Goal: Task Accomplishment & Management: Manage account settings

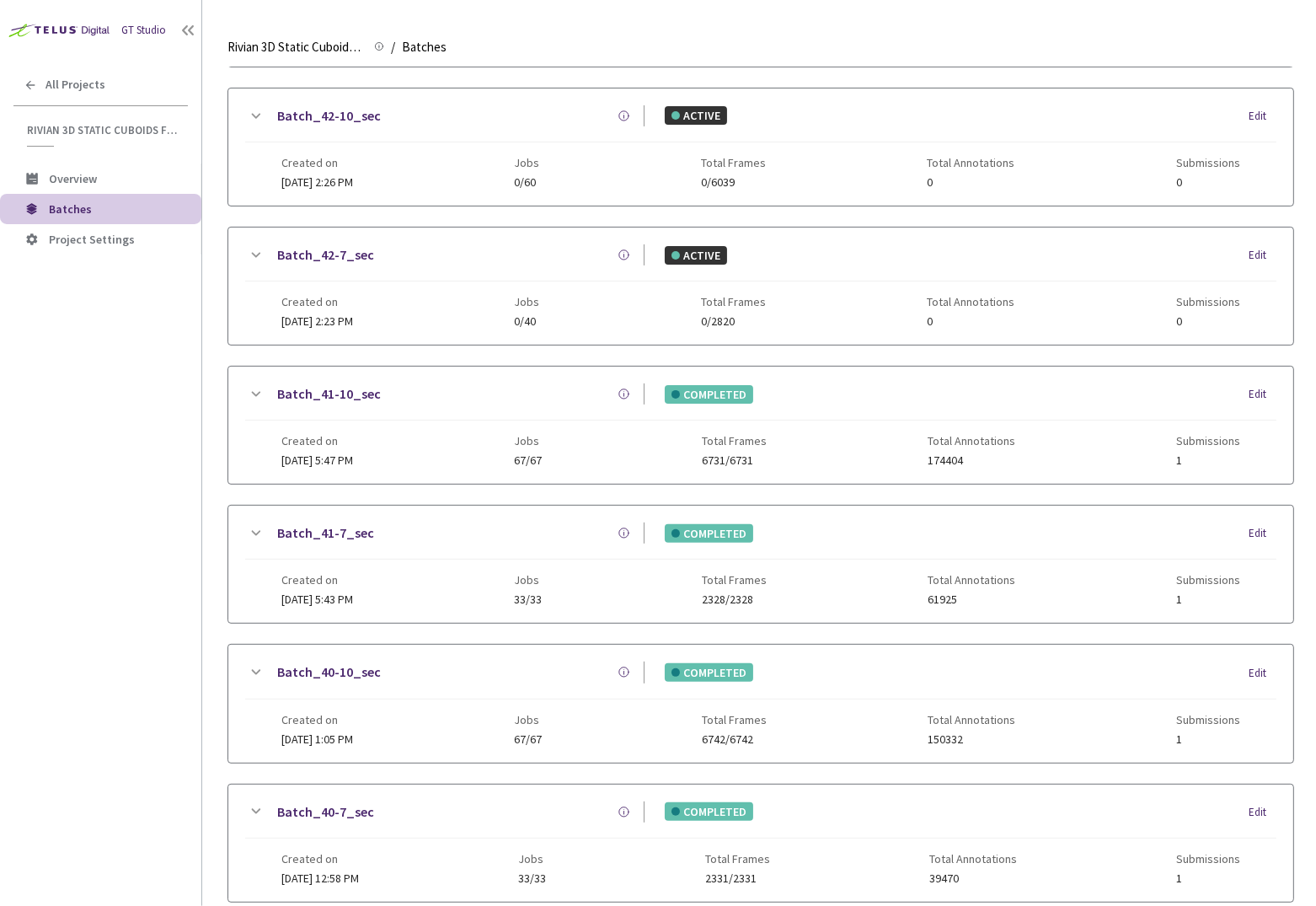
scroll to position [462, 0]
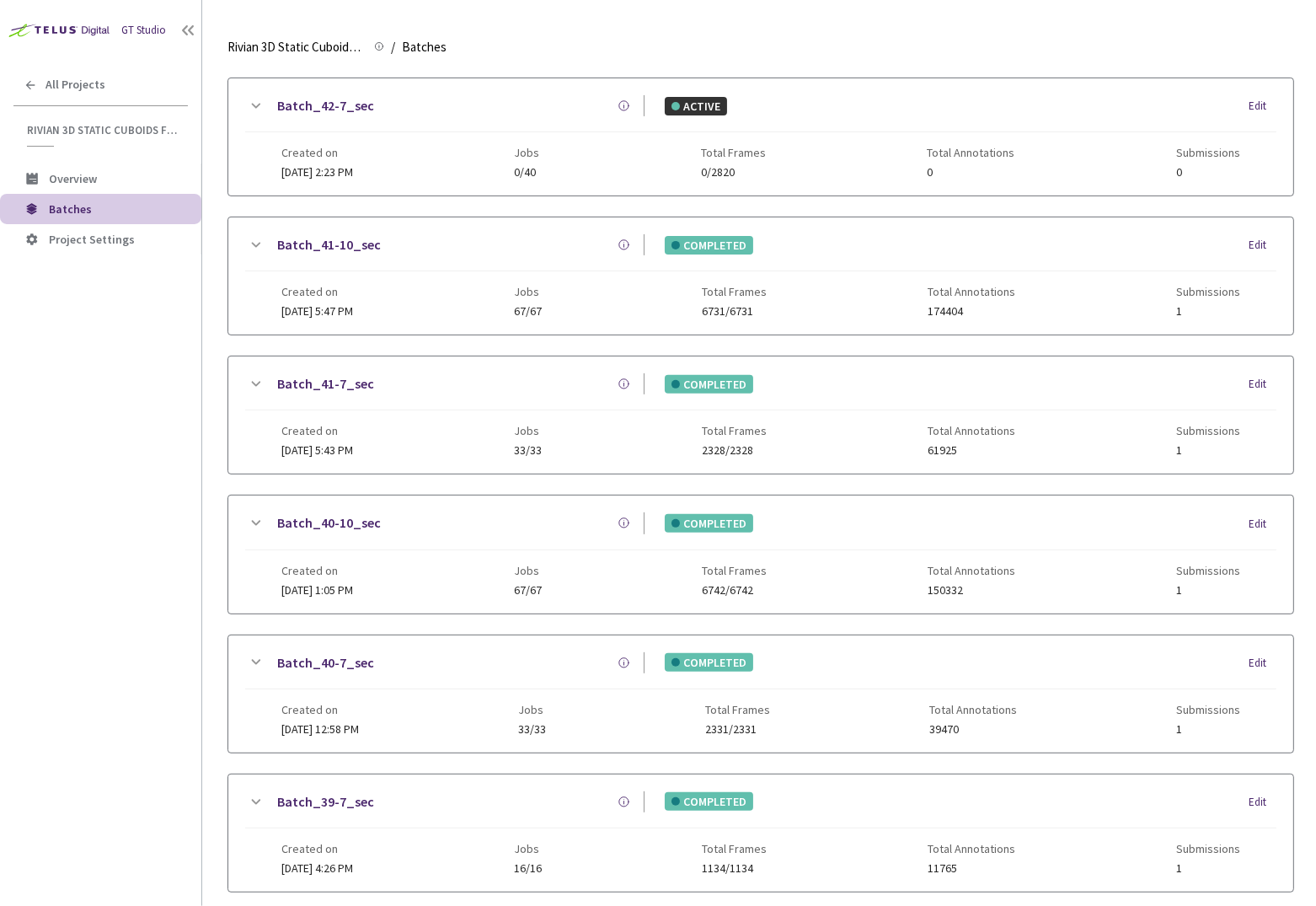
click at [125, 563] on div "GT Studio All Projects Rivian 3D Static Cuboids fixed[2024-25] Rivian 3D Static…" at bounding box center [100, 426] width 202 height 852
click at [262, 652] on icon at bounding box center [255, 662] width 20 height 20
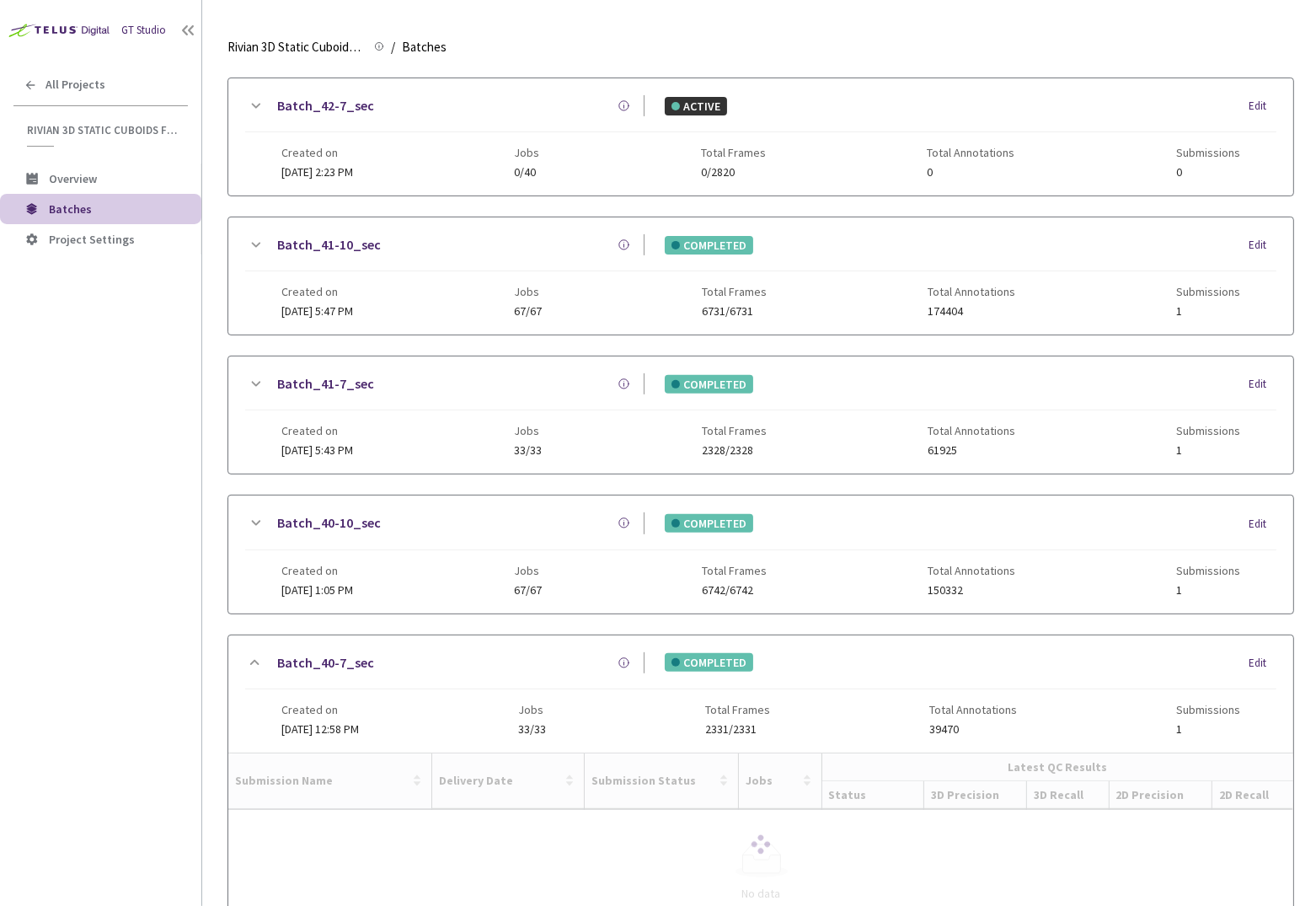
click at [255, 513] on icon at bounding box center [255, 523] width 20 height 20
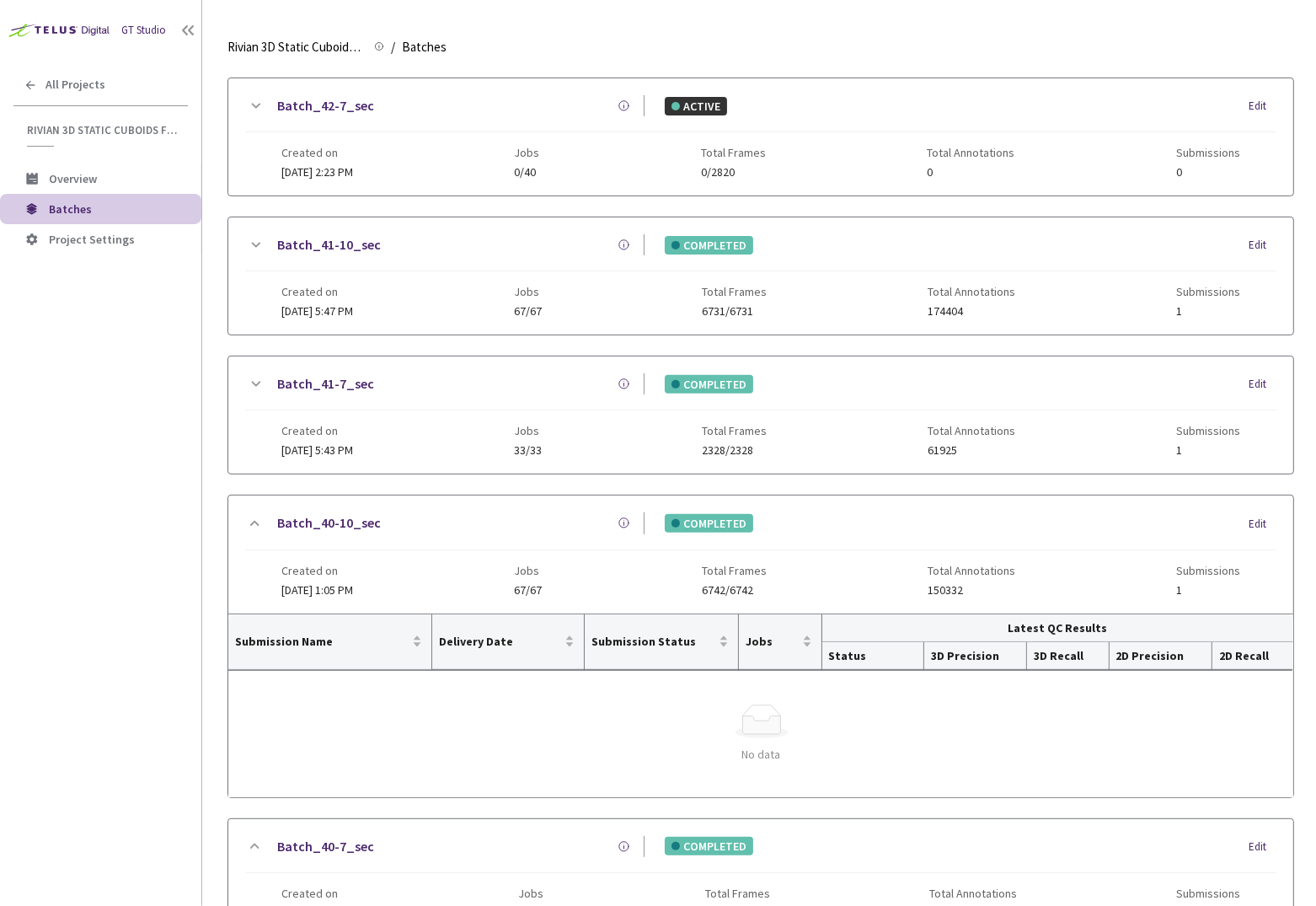
click at [189, 569] on div "GT Studio All Projects Rivian 3D Static Cuboids fixed[2024-25] Rivian 3D Static…" at bounding box center [100, 426] width 202 height 852
click at [175, 653] on div "GT Studio All Projects Rivian 3D Static Cuboids fixed[2024-25] Rivian 3D Static…" at bounding box center [100, 426] width 202 height 852
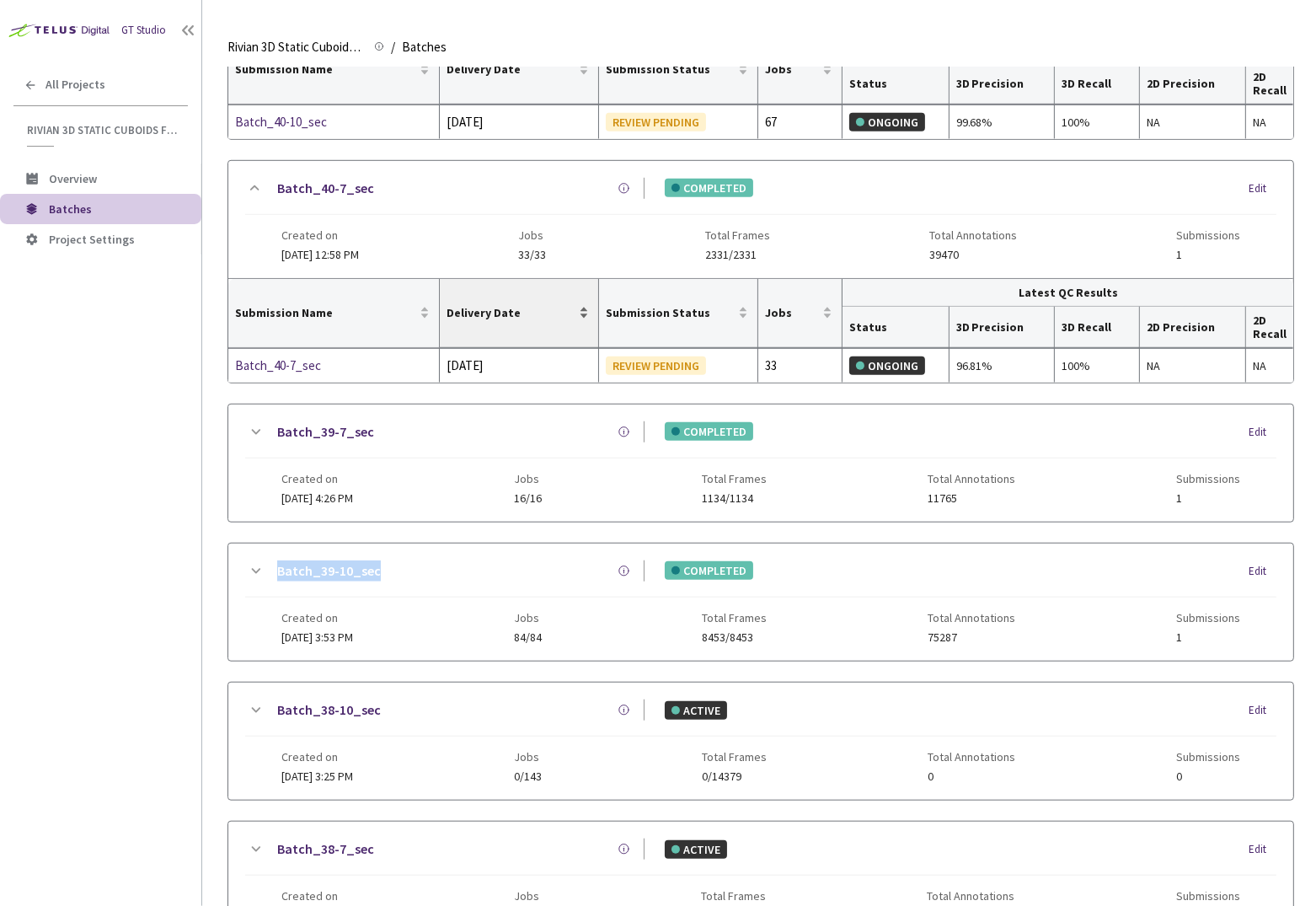
scroll to position [681, 0]
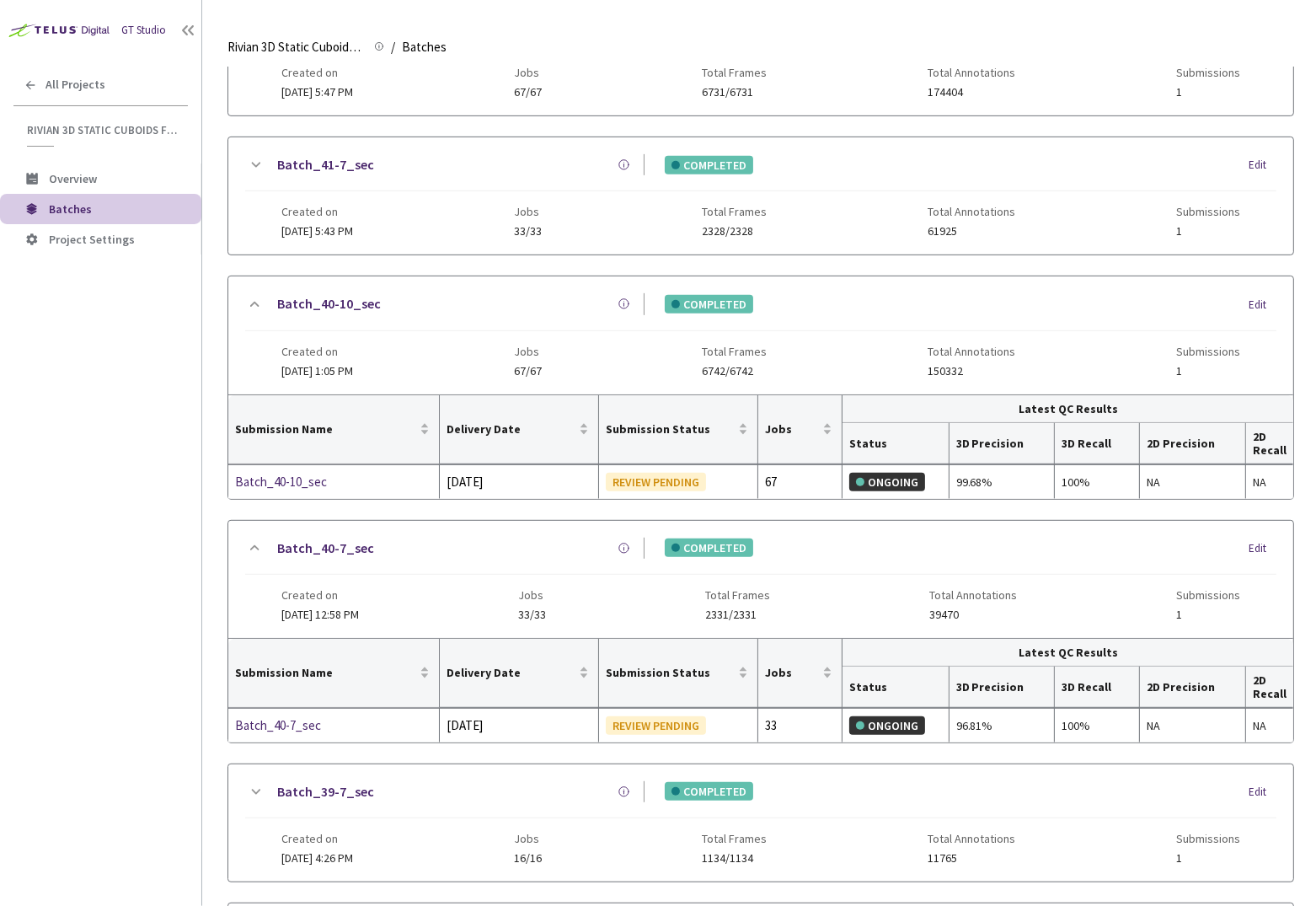
click at [304, 537] on link "Batch_40-7_sec" at bounding box center [325, 548] width 96 height 21
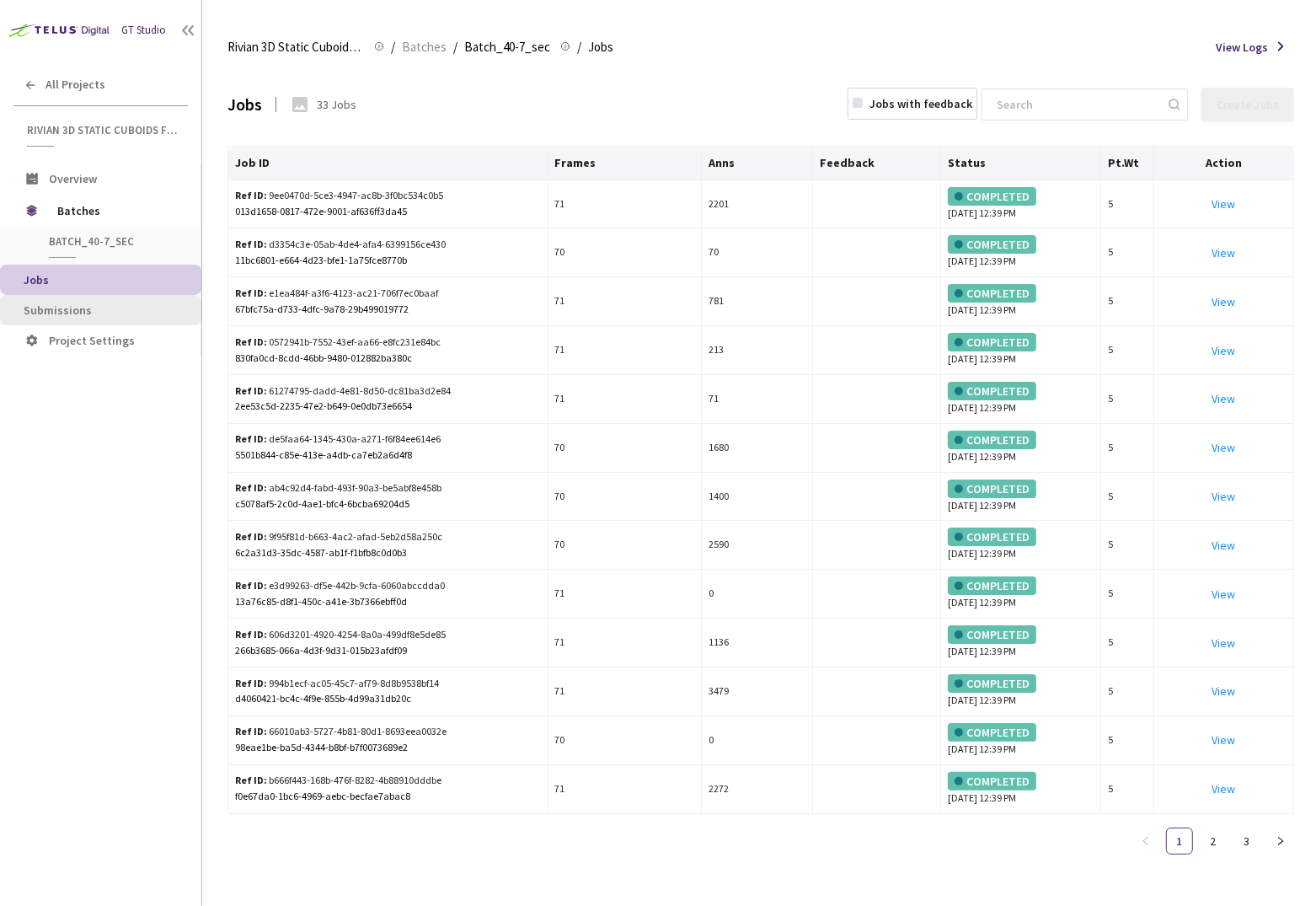
click at [130, 295] on li "Submissions" at bounding box center [100, 310] width 202 height 30
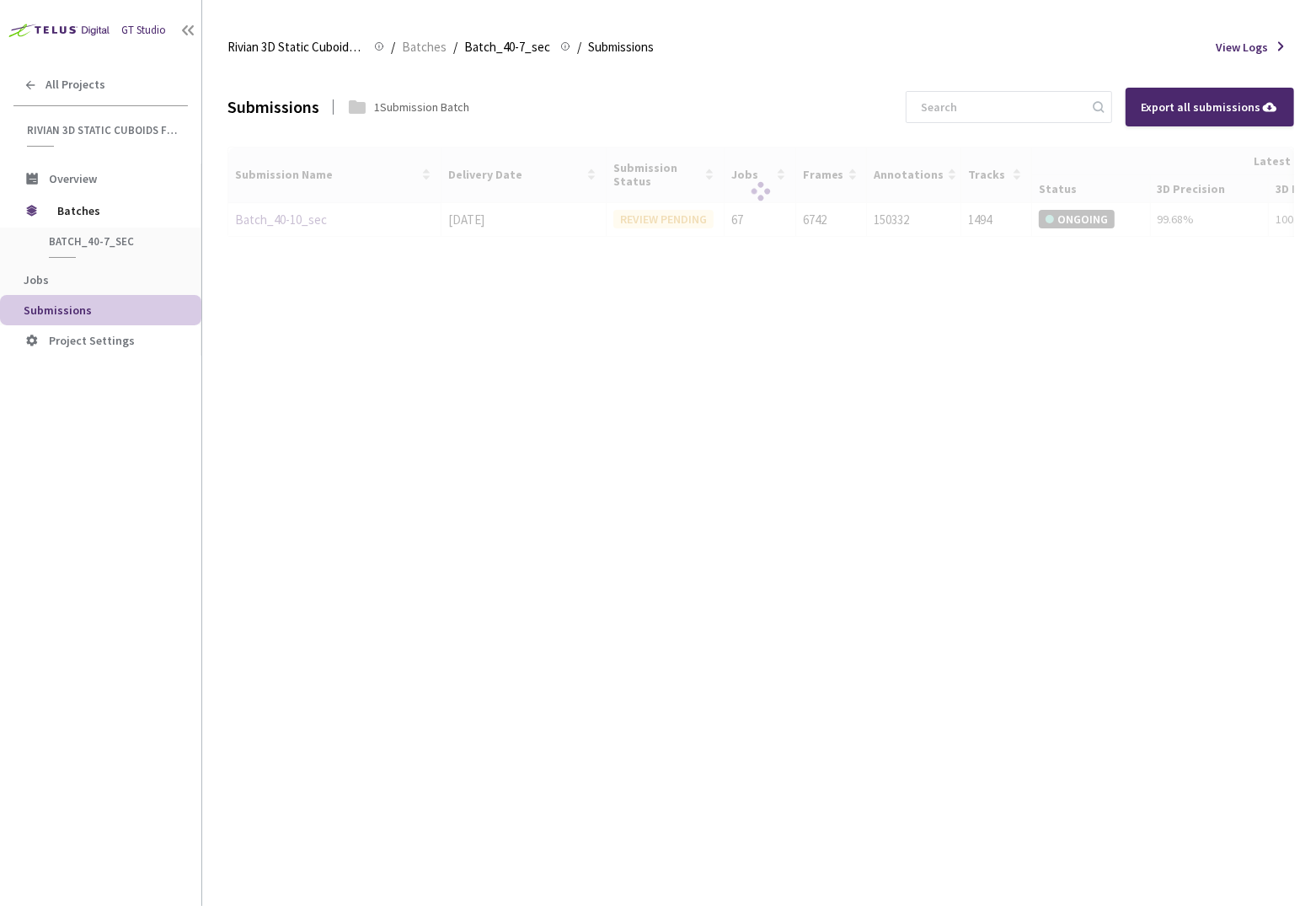
click at [129, 315] on span "Submissions" at bounding box center [105, 310] width 164 height 14
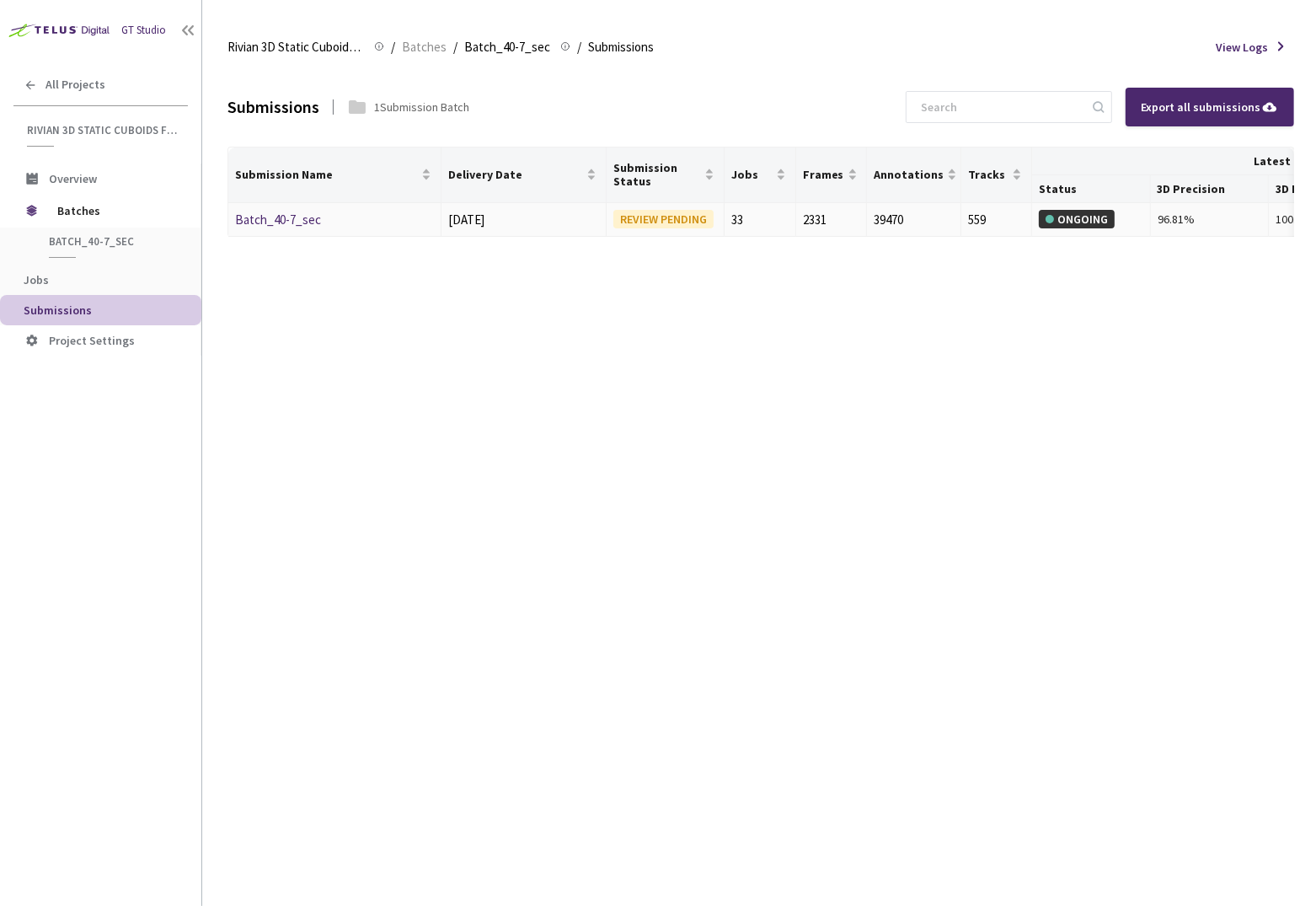
click at [258, 221] on link "Batch_40-7_sec" at bounding box center [278, 219] width 86 height 16
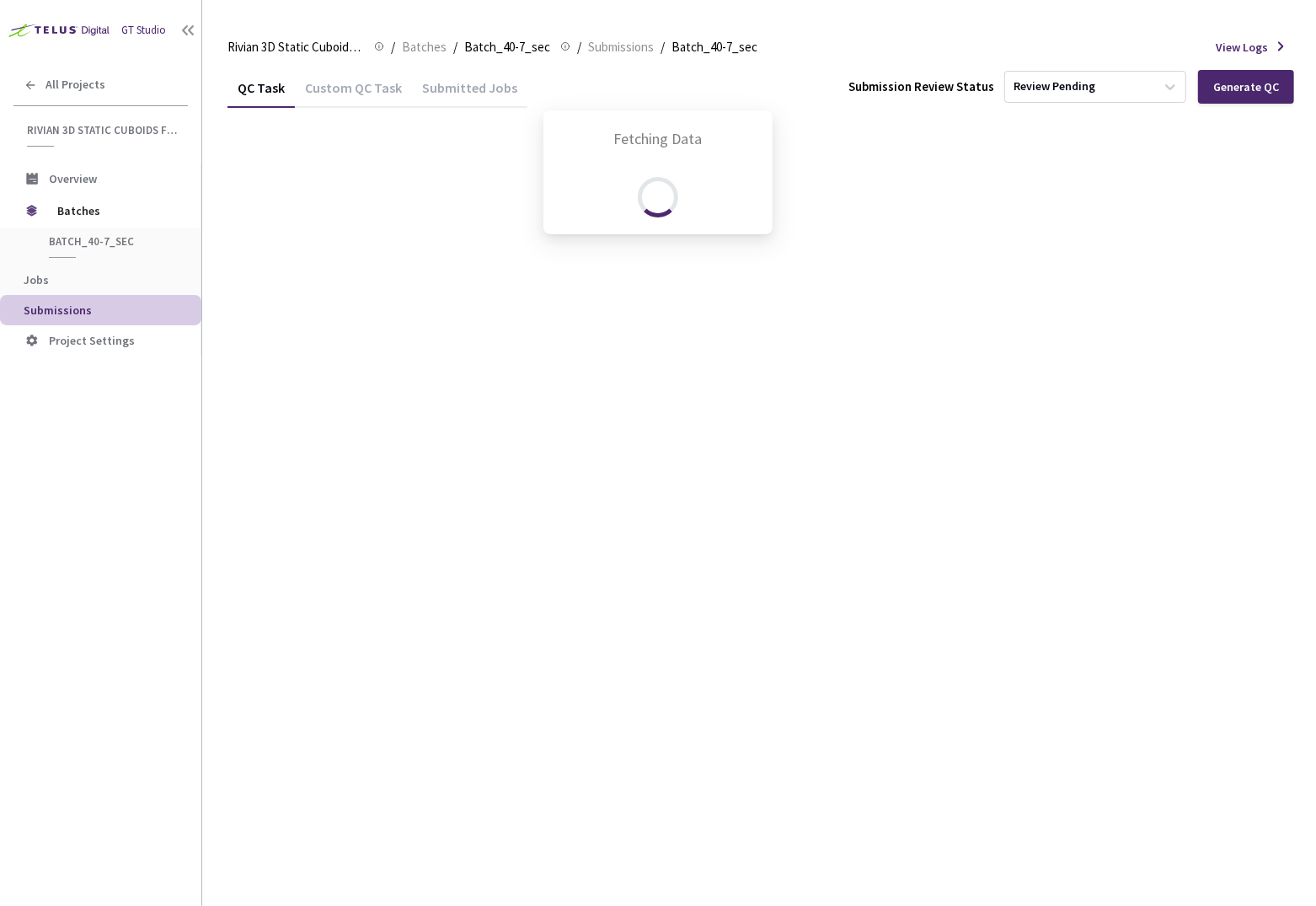
click at [1182, 240] on div "Fetching Data" at bounding box center [658, 453] width 1316 height 906
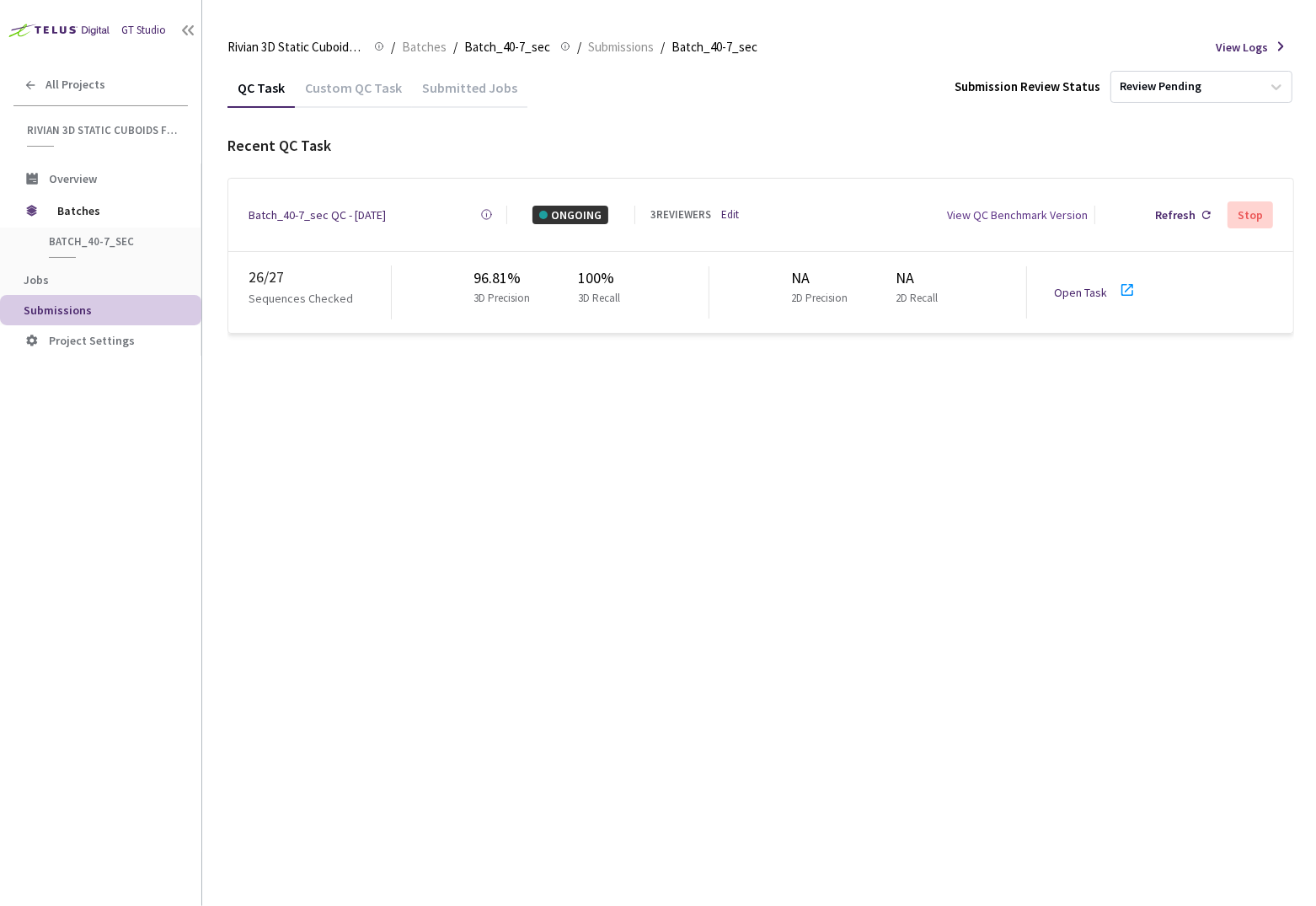
click at [1084, 287] on link "Open Task" at bounding box center [1081, 292] width 53 height 15
click at [740, 221] on div "Batch_40-7_sec QC - 01 Oct, 2025 Created at 01 Oct, 2025 at 6:01 AM PDT Created…" at bounding box center [761, 214] width 1065 height 72
click at [701, 208] on div "3 REVIEWERS" at bounding box center [680, 214] width 61 height 16
click at [739, 209] on link "Edit" at bounding box center [730, 214] width 17 height 16
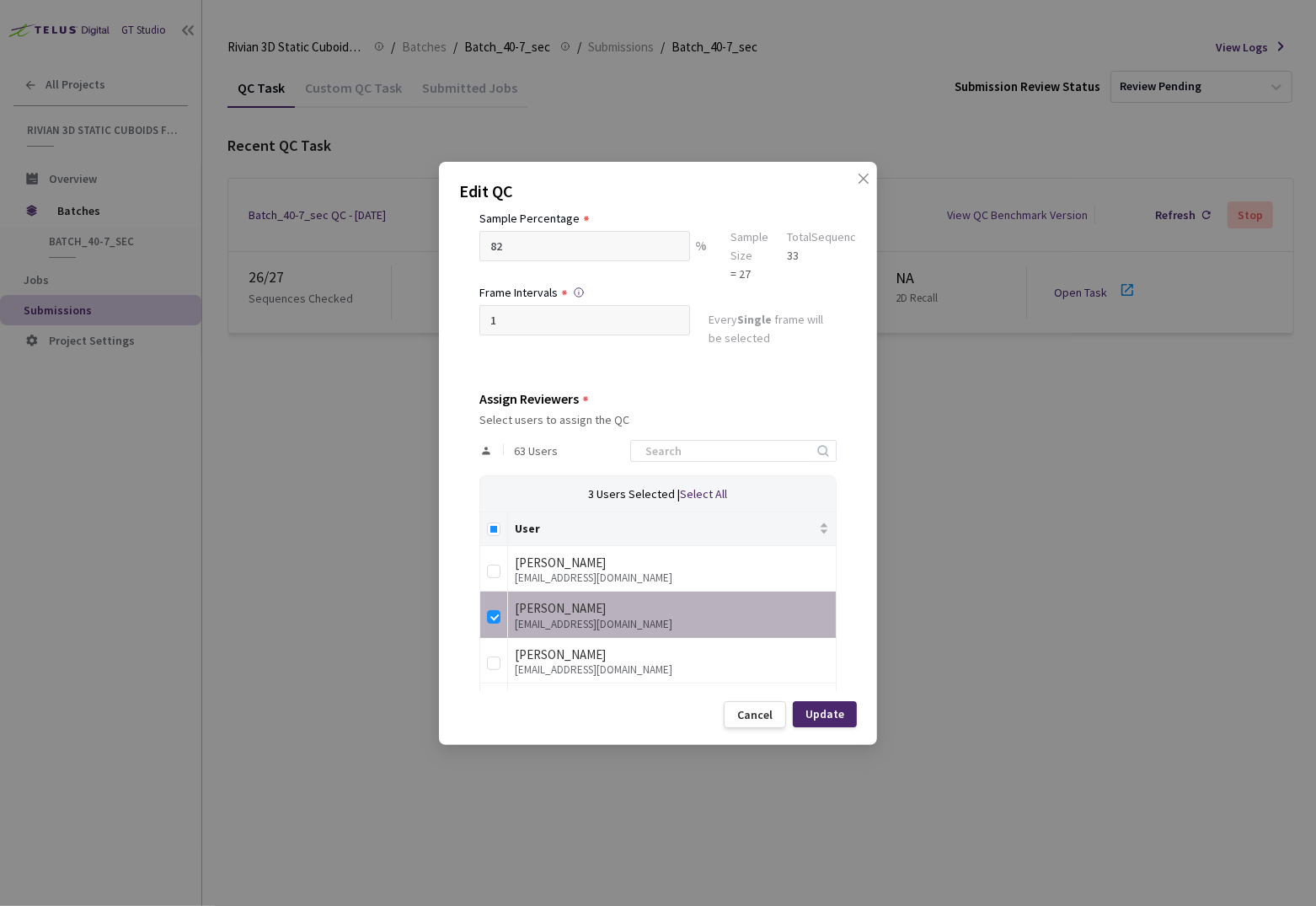
scroll to position [203, 0]
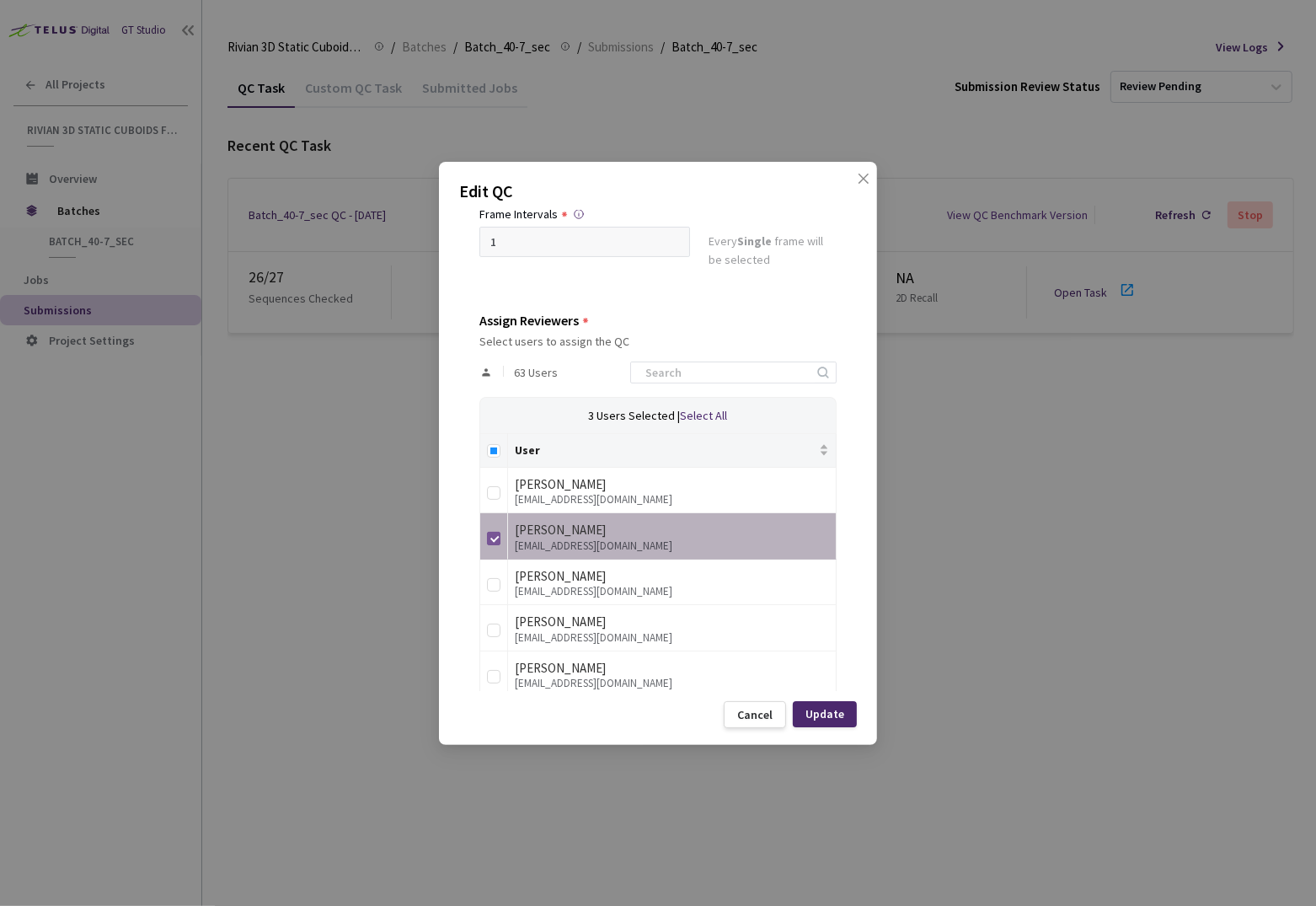
click at [489, 534] on input "checkbox" at bounding box center [494, 538] width 14 height 14
checkbox input "false"
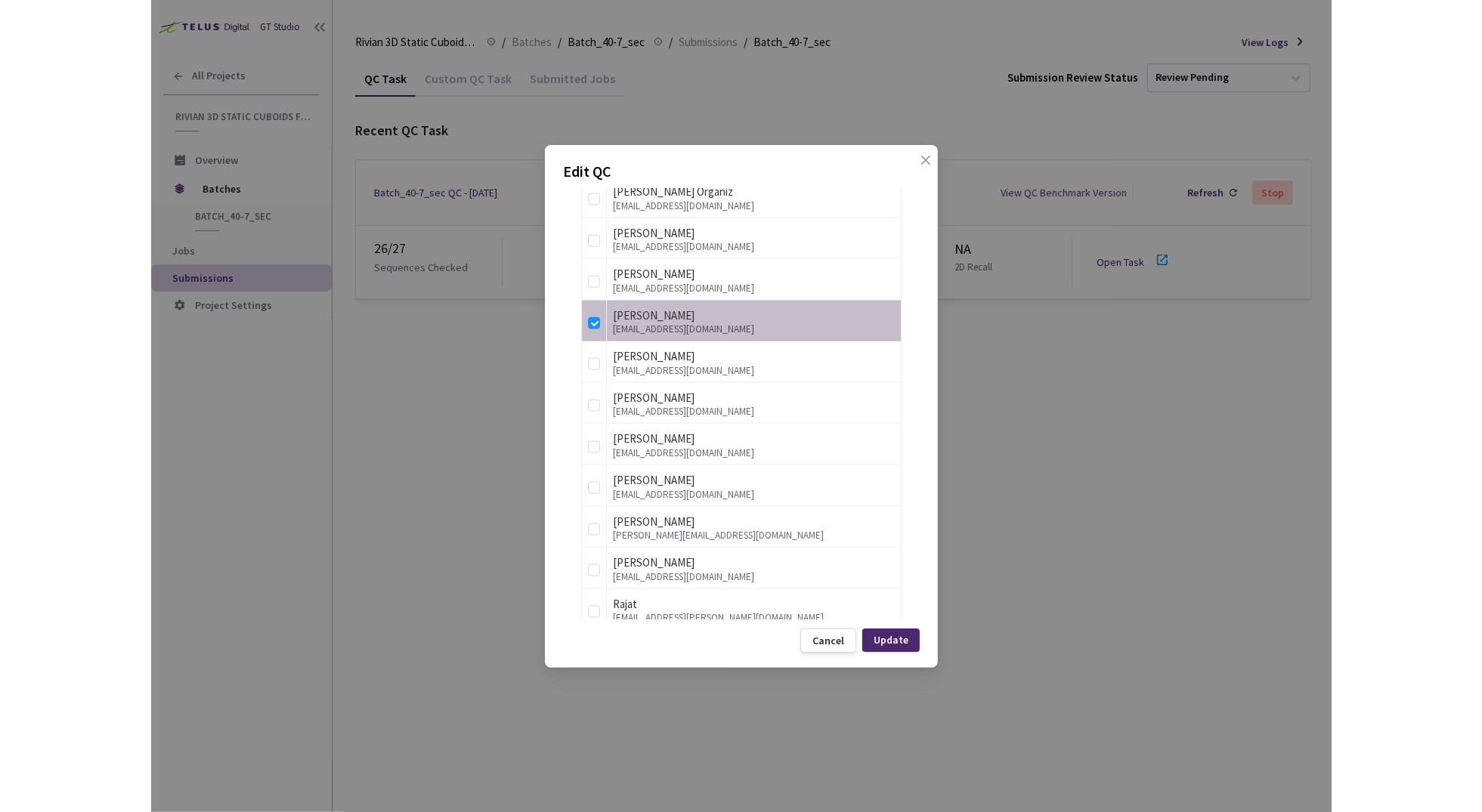
scroll to position [2108, 0]
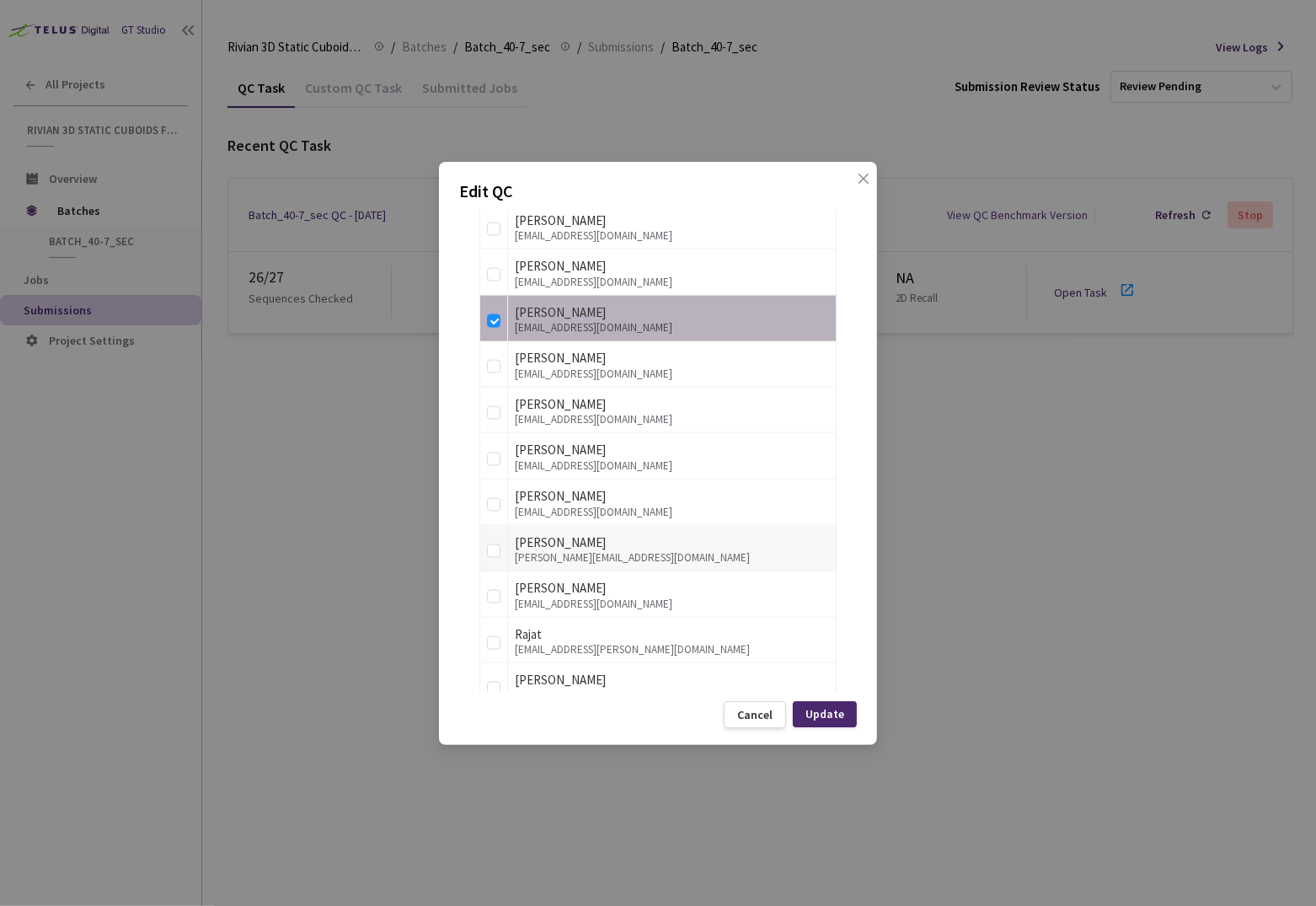
drag, startPoint x: 490, startPoint y: 302, endPoint x: 691, endPoint y: 534, distance: 307.0
click at [491, 315] on input "checkbox" at bounding box center [494, 321] width 14 height 14
checkbox input "false"
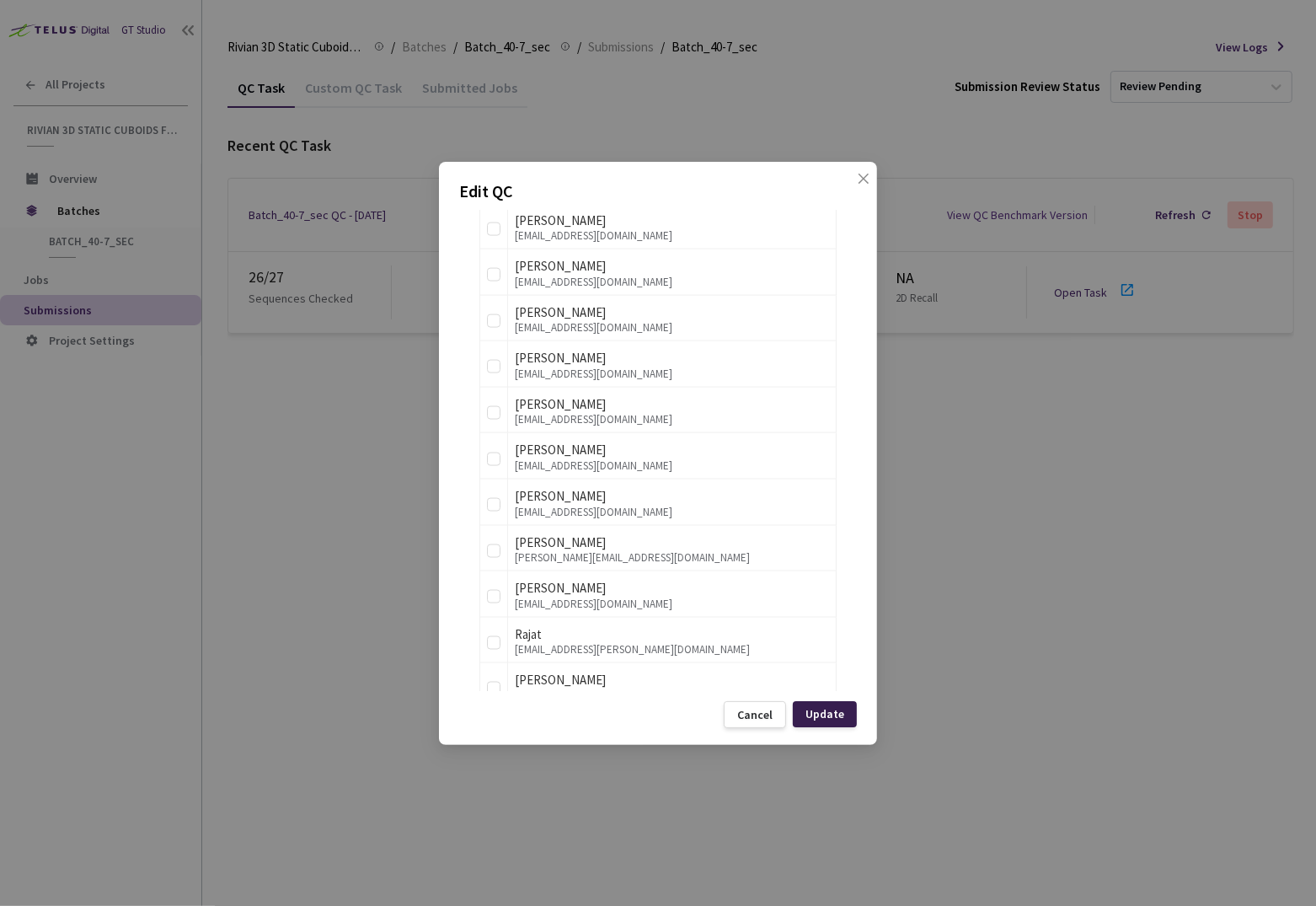
click at [822, 722] on div "Update" at bounding box center [825, 714] width 64 height 26
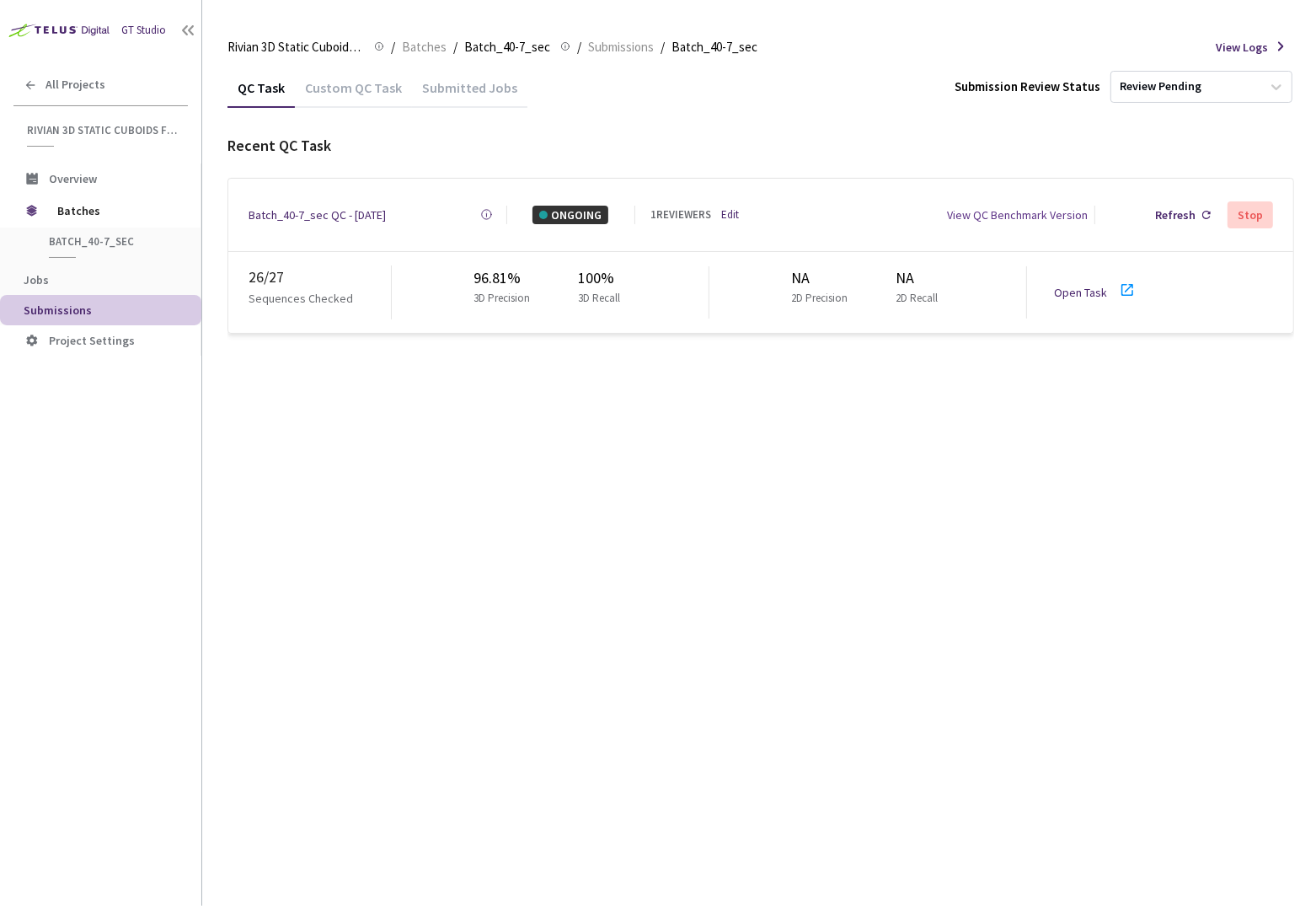
click at [1071, 285] on link "Open Task" at bounding box center [1081, 292] width 53 height 15
click at [523, 429] on div "QC Task Custom QC Task Submitted Jobs Submission Review Status Review Pending R…" at bounding box center [761, 486] width 1067 height 838
click at [692, 491] on div "QC Task Custom QC Task Submitted Jobs Submission Review Status Review Pending R…" at bounding box center [761, 486] width 1067 height 838
click at [625, 473] on div "QC Task Custom QC Task Submitted Jobs Submission Review Status Review Pending R…" at bounding box center [761, 486] width 1067 height 838
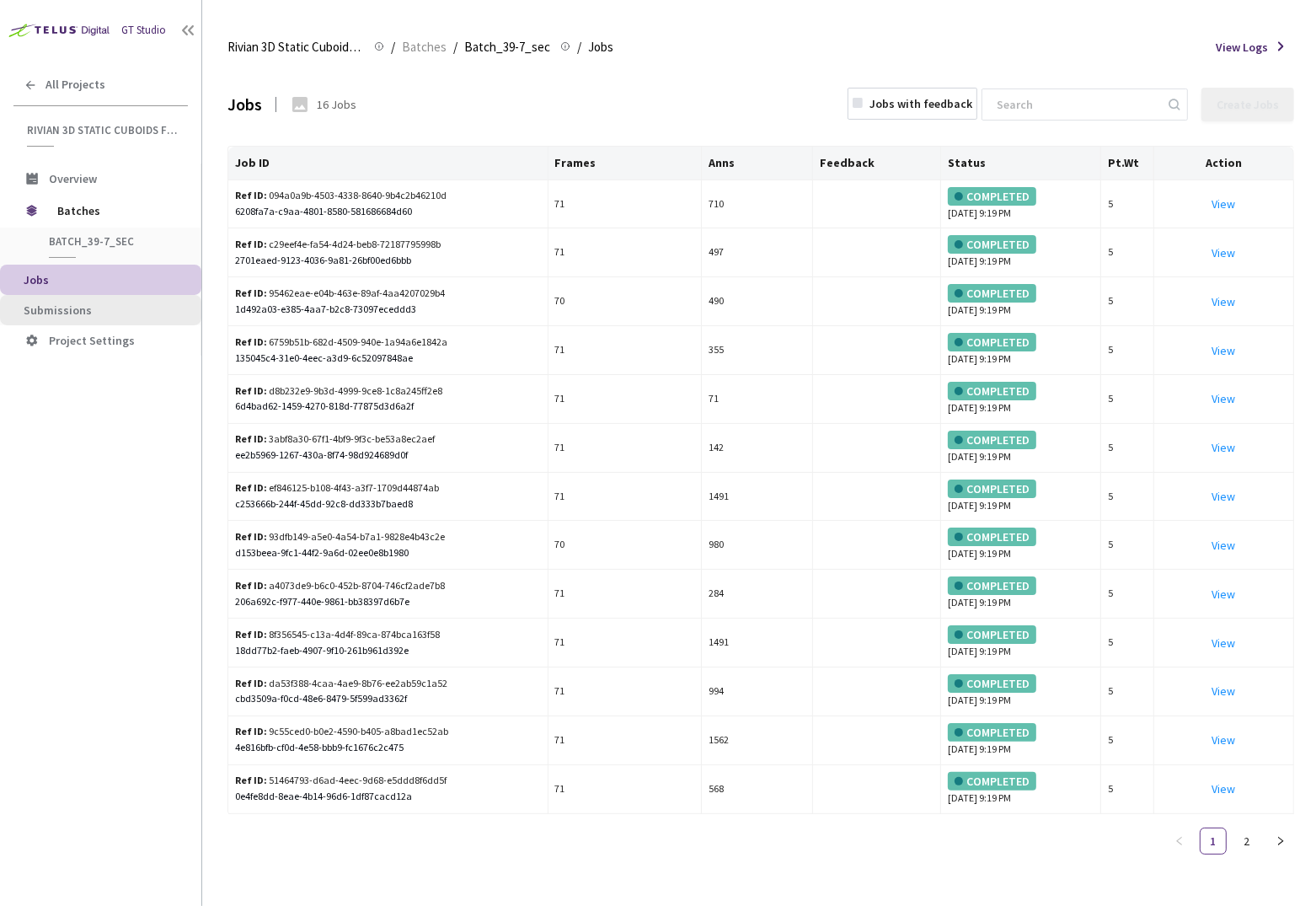
click at [69, 307] on span "Submissions" at bounding box center [57, 311] width 69 height 15
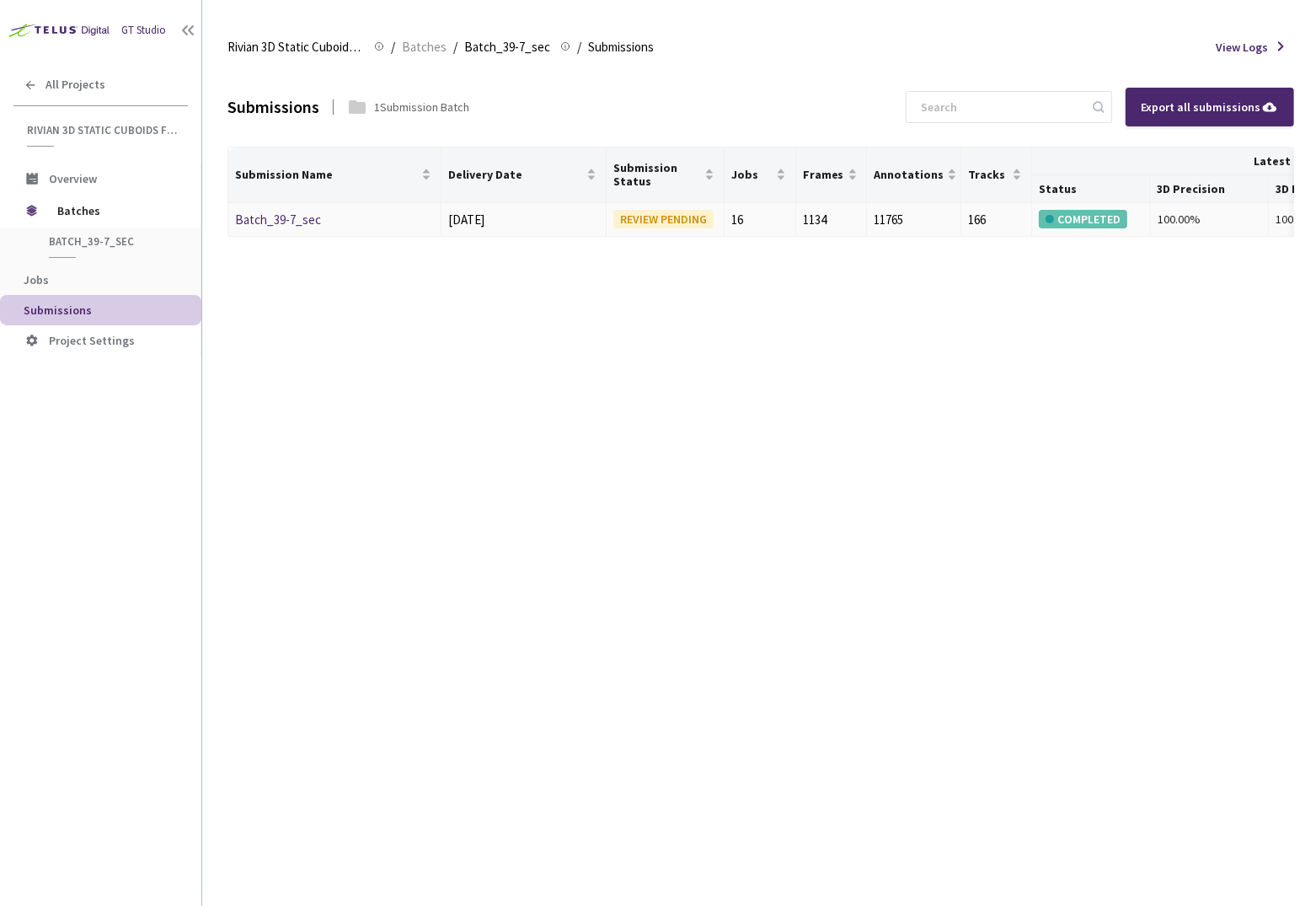
click at [250, 219] on link "Batch_39-7_sec" at bounding box center [278, 219] width 86 height 16
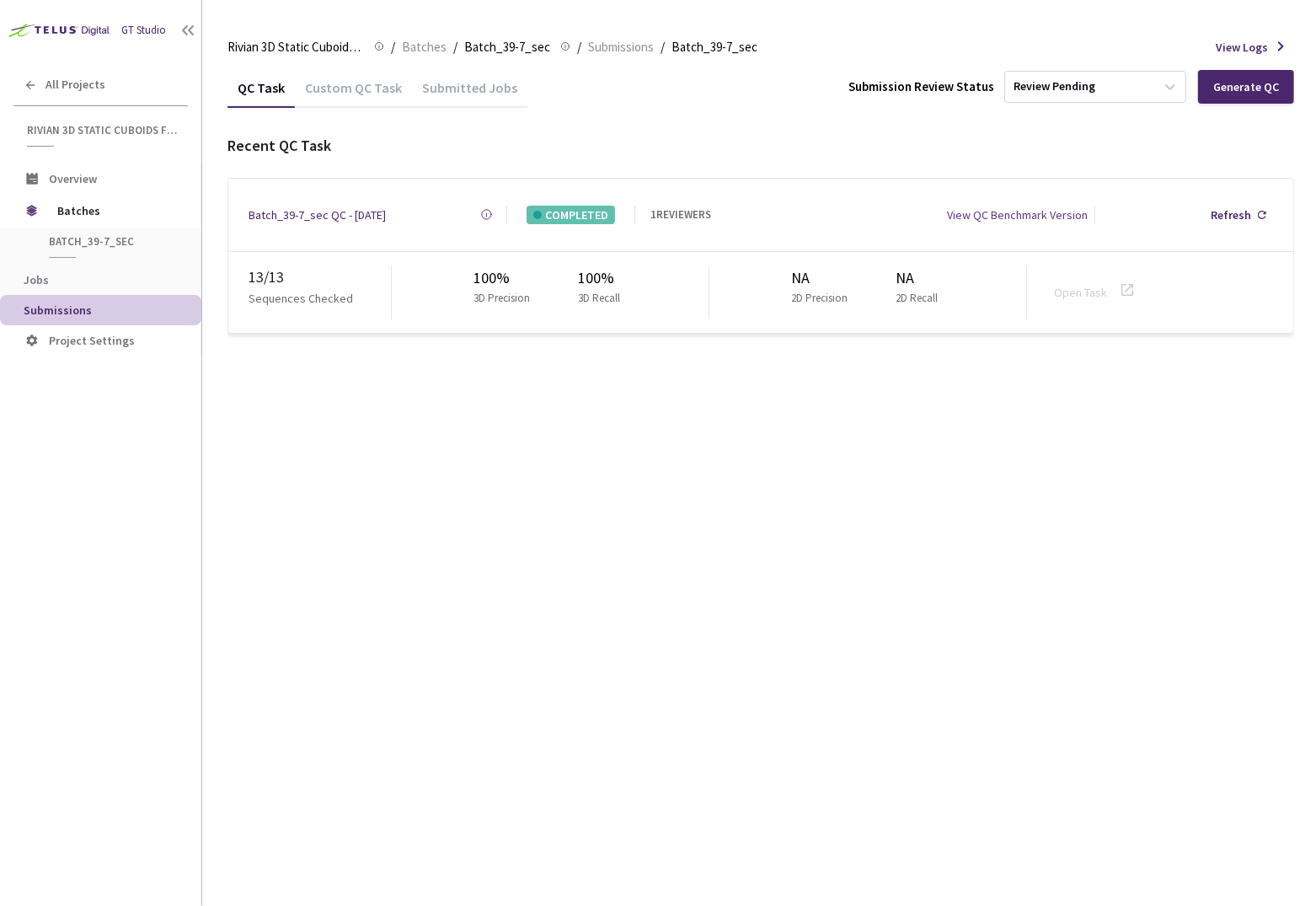
click at [432, 518] on div "QC Task Custom QC Task Submitted Jobs Submission Review Status Review Pending G…" at bounding box center [761, 486] width 1067 height 838
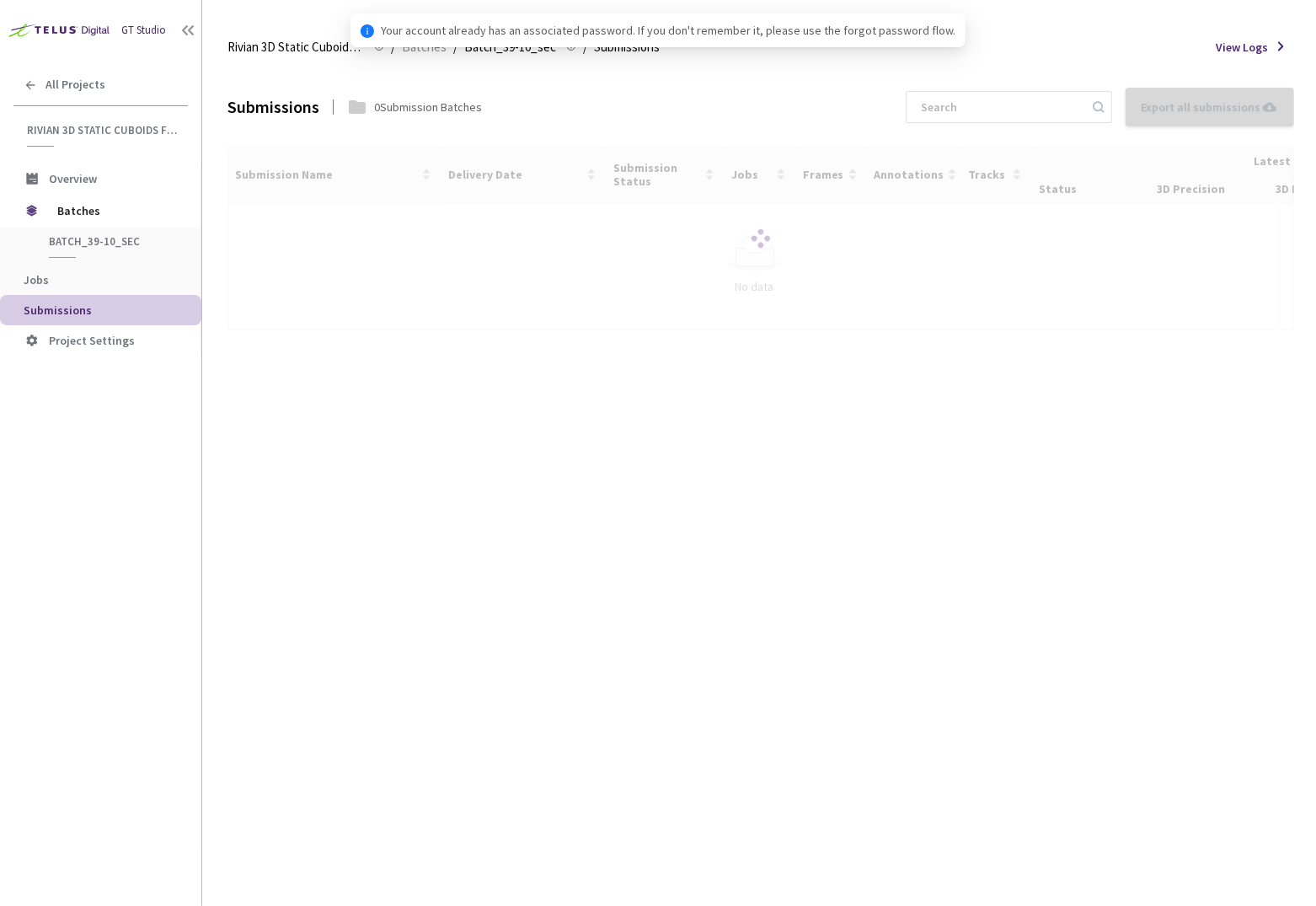
click at [281, 235] on div at bounding box center [761, 238] width 1067 height 183
click at [278, 211] on div at bounding box center [761, 238] width 1067 height 183
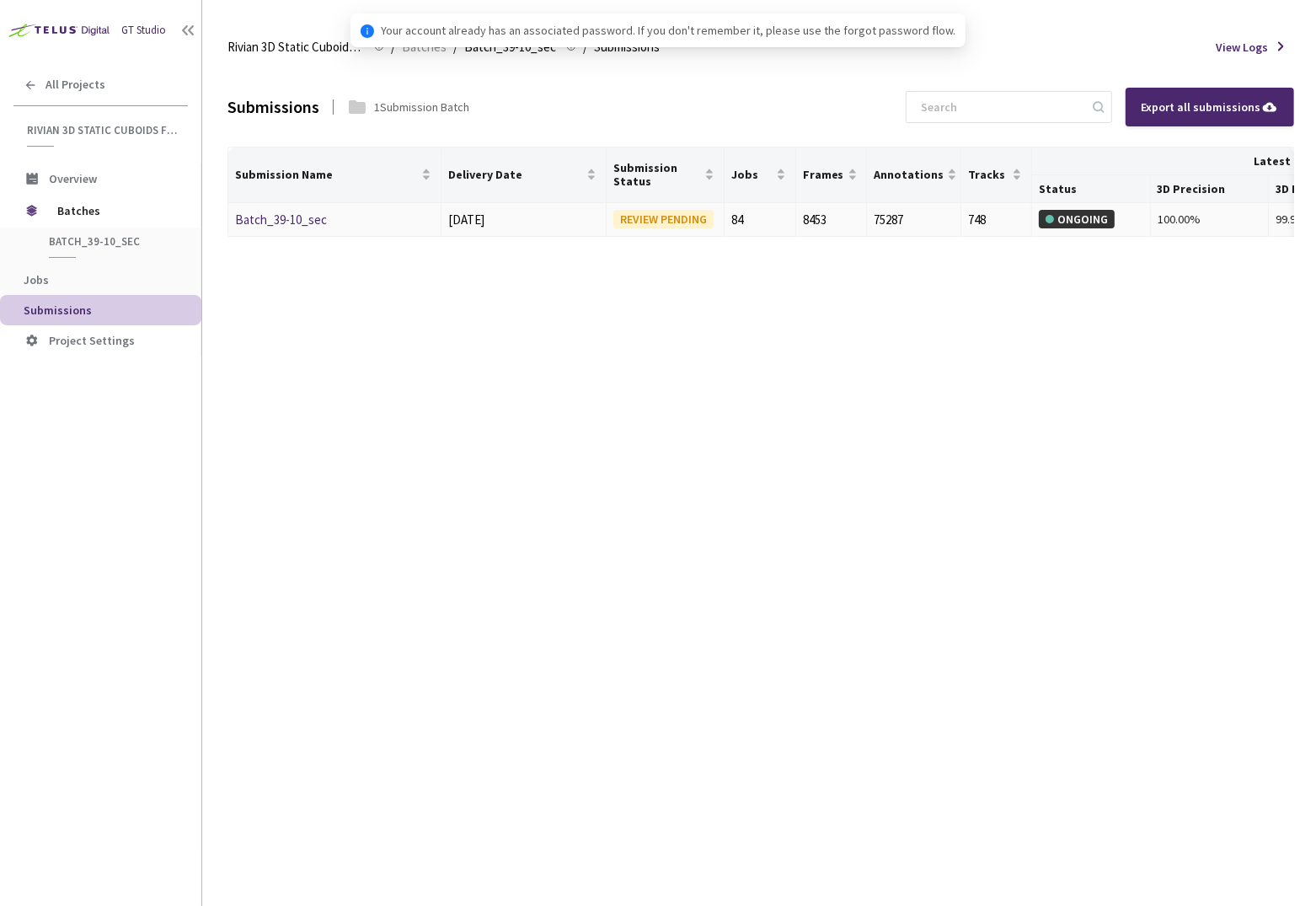
click at [276, 215] on link "Batch_39-10_sec" at bounding box center [281, 219] width 92 height 16
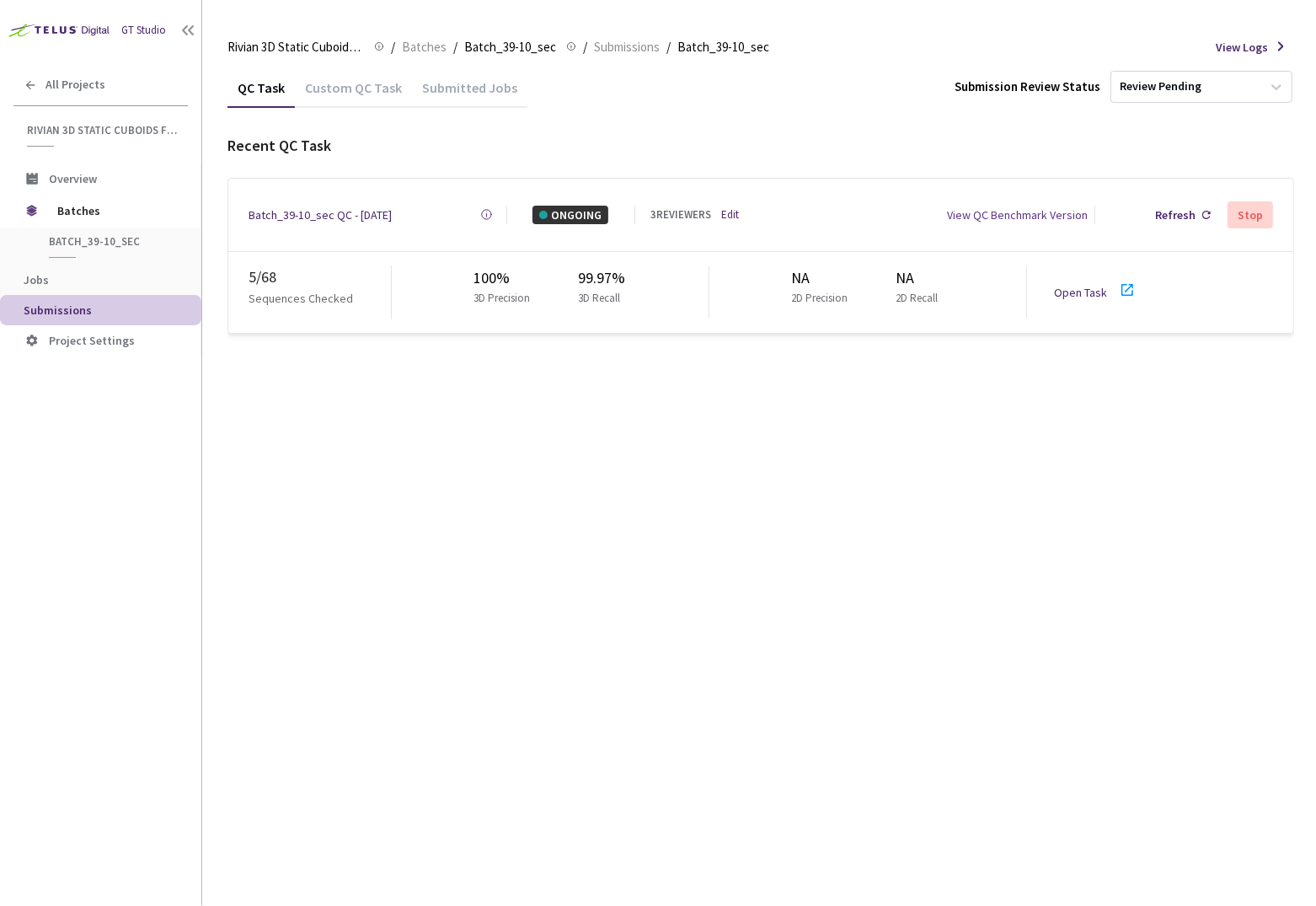
click at [654, 443] on div "QC Task Custom QC Task Submitted Jobs Submission Review Status Review Pending R…" at bounding box center [761, 486] width 1067 height 838
click at [570, 554] on div "QC Task Custom QC Task Submitted Jobs Submission Review Status Review Pending R…" at bounding box center [761, 486] width 1067 height 838
click at [709, 455] on div "QC Task Custom QC Task Submitted Jobs Submission Review Status Review Pending R…" at bounding box center [761, 486] width 1067 height 838
click at [785, 528] on div "QC Task Custom QC Task Submitted Jobs Submission Review Status Review Pending R…" at bounding box center [761, 486] width 1067 height 838
click at [1077, 285] on link "Open Task" at bounding box center [1081, 292] width 53 height 15
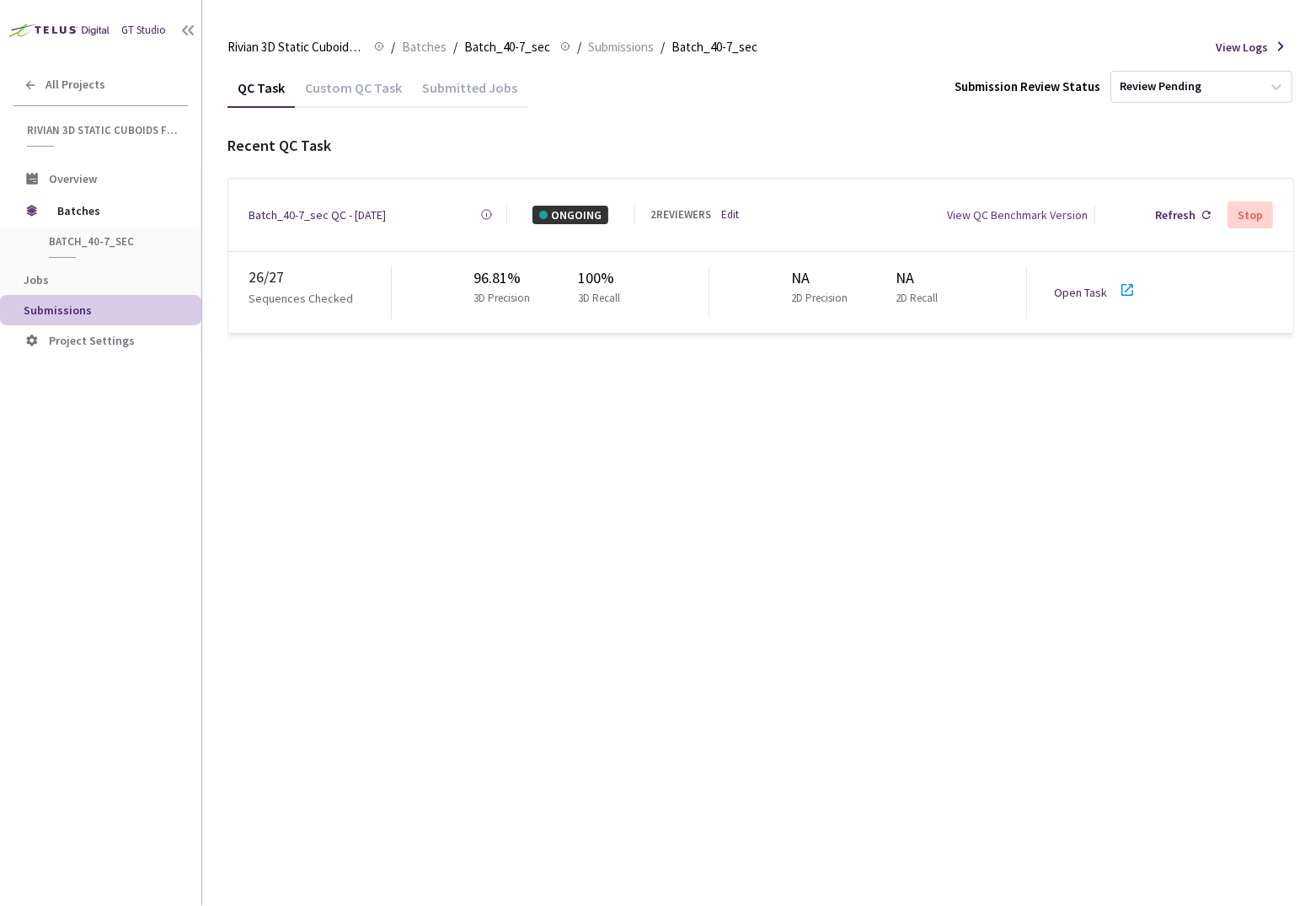
click at [728, 214] on link "Edit" at bounding box center [730, 214] width 17 height 16
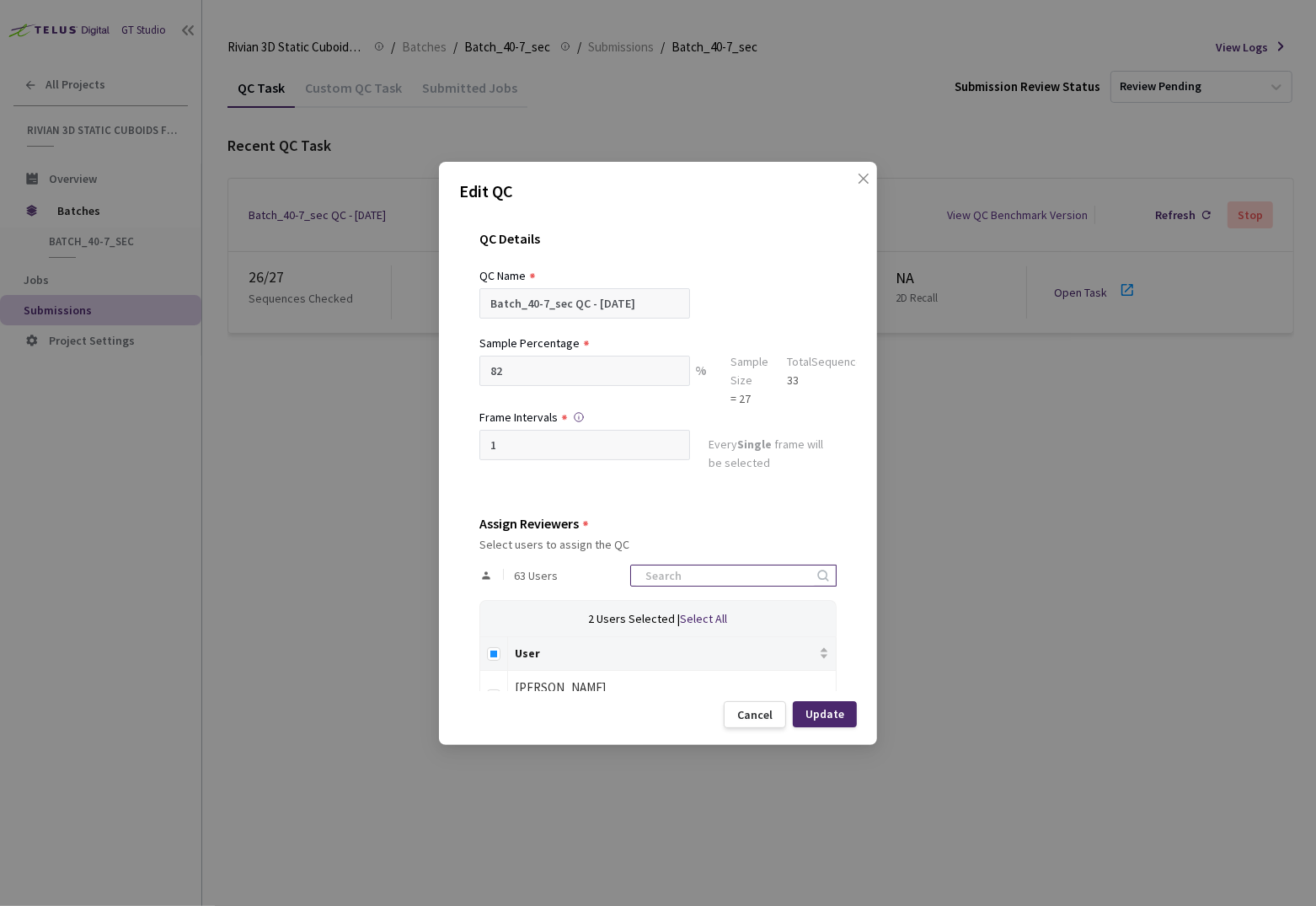
click at [725, 582] on input at bounding box center [726, 575] width 179 height 20
type input "anna"
drag, startPoint x: 495, startPoint y: 686, endPoint x: 501, endPoint y: 678, distance: 10.0
click at [496, 688] on label at bounding box center [494, 693] width 14 height 23
click at [496, 689] on input "checkbox" at bounding box center [494, 696] width 14 height 14
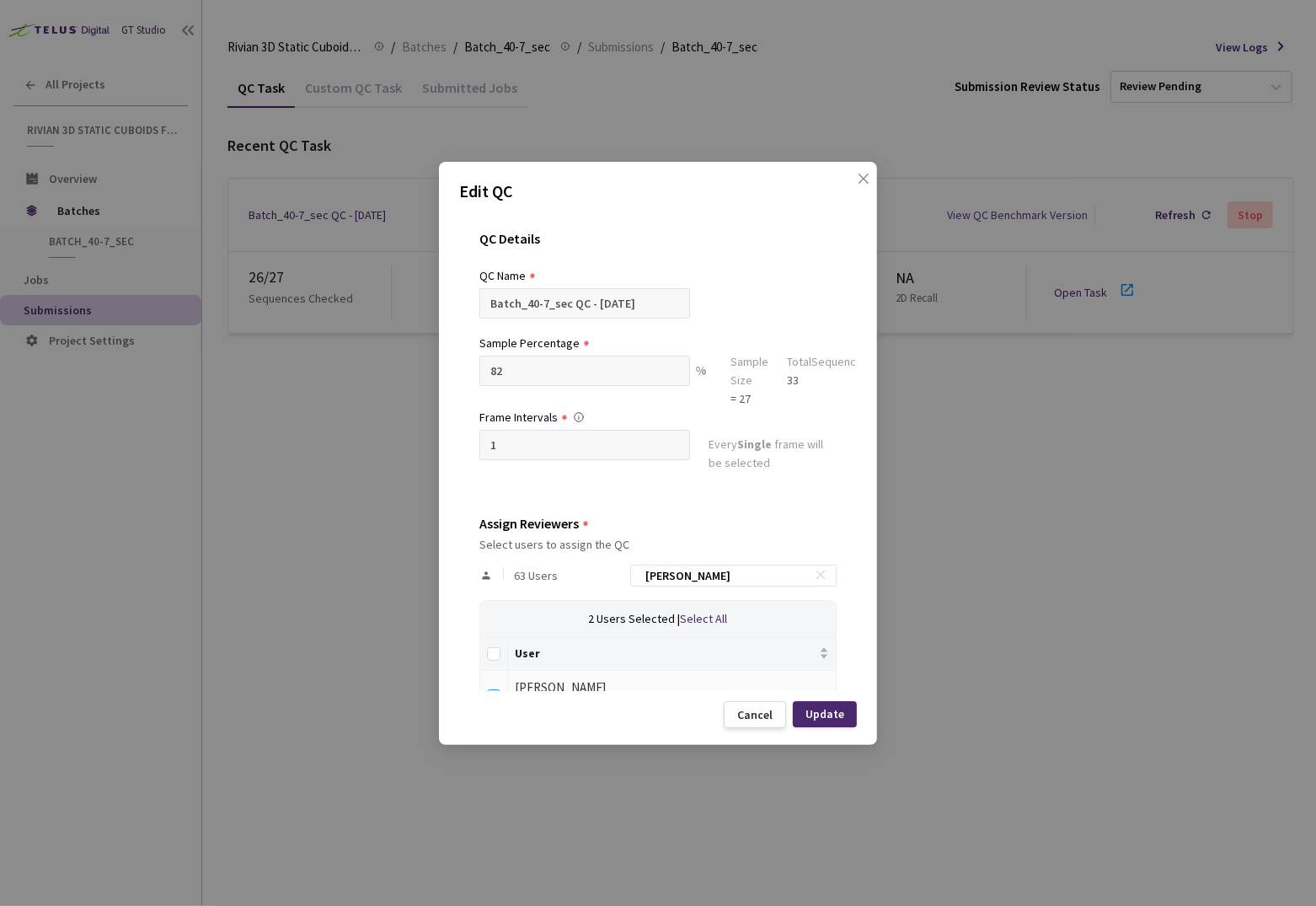
checkbox input "true"
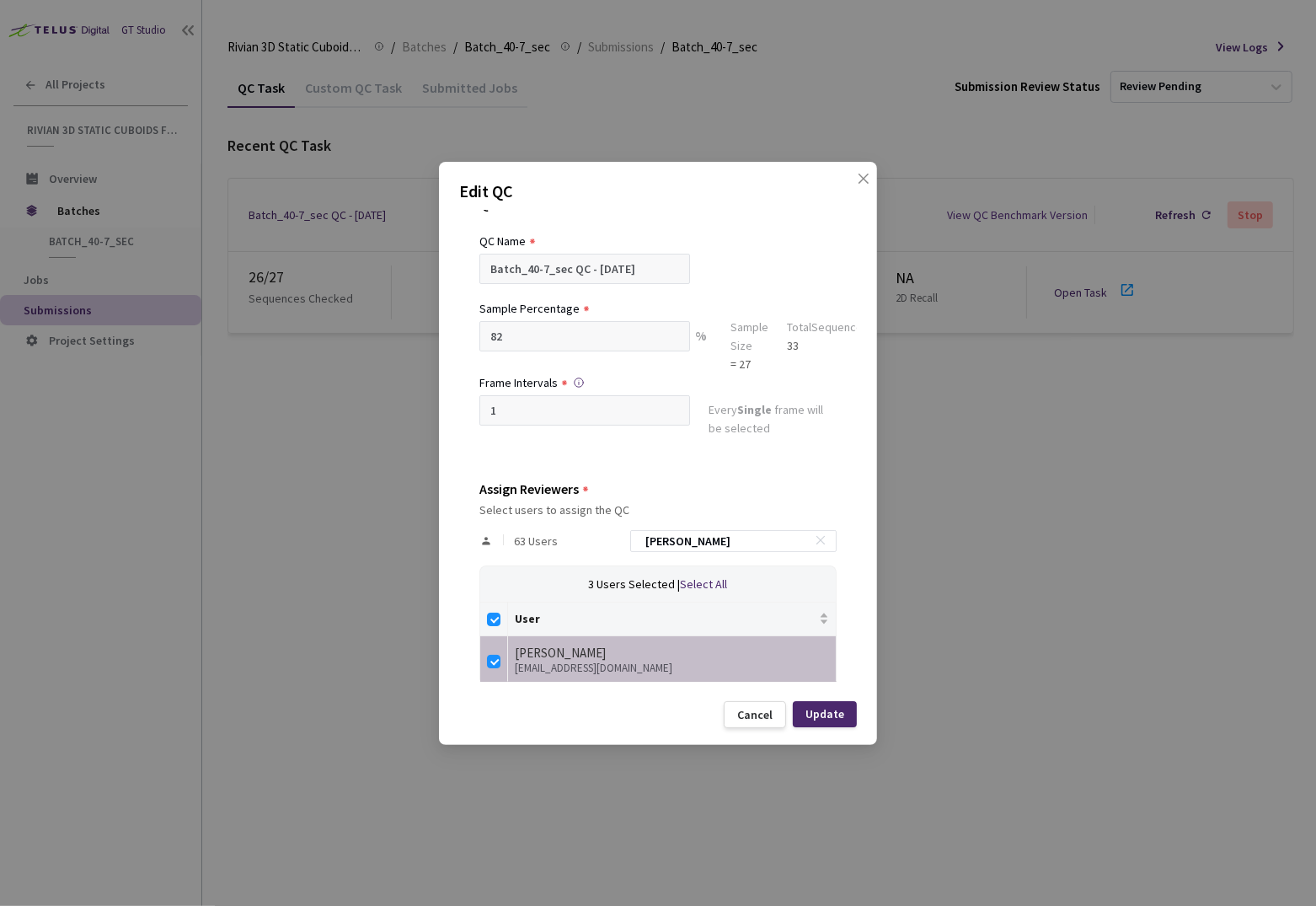
scroll to position [43, 0]
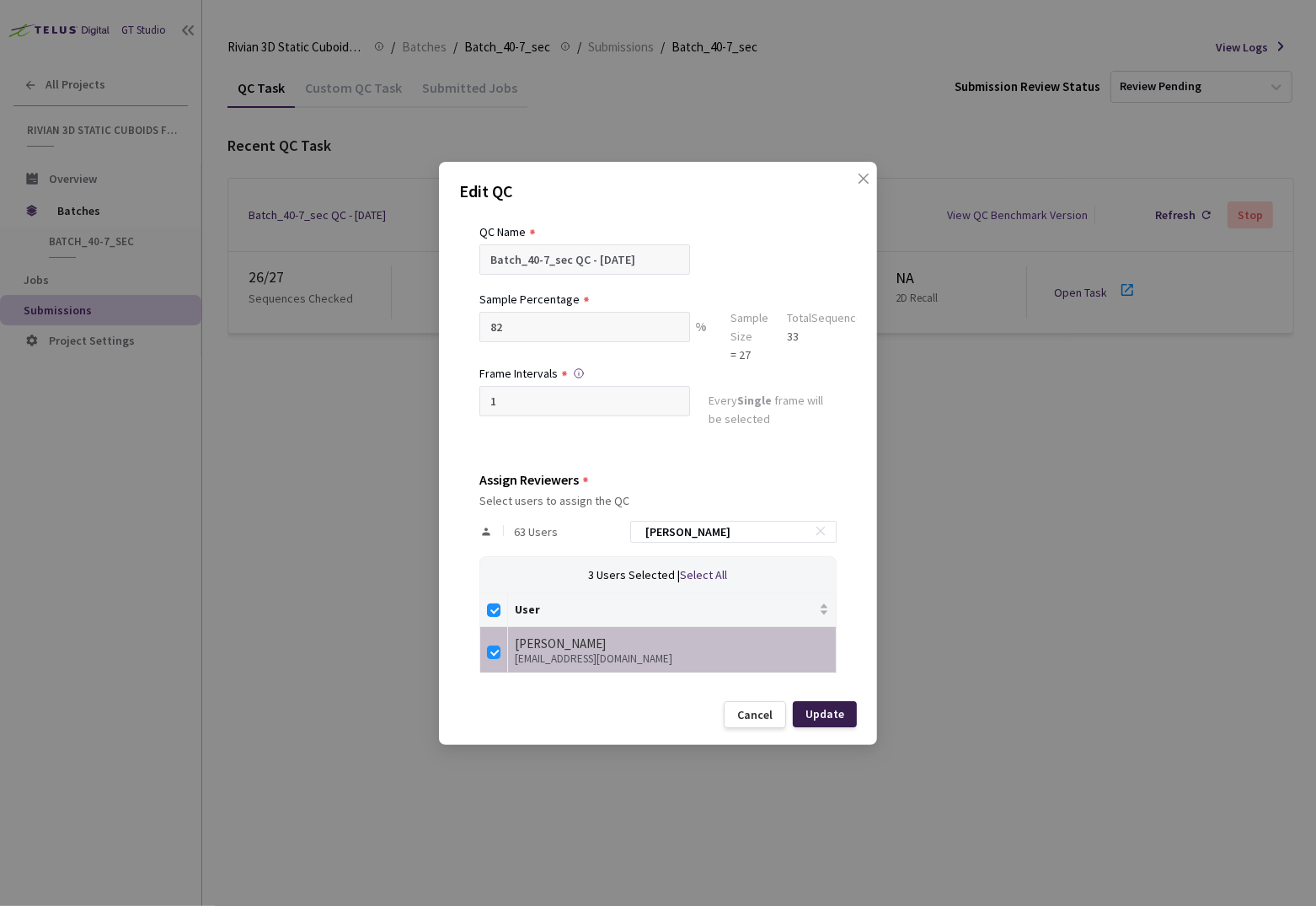
click at [800, 721] on div "Update" at bounding box center [825, 714] width 64 height 26
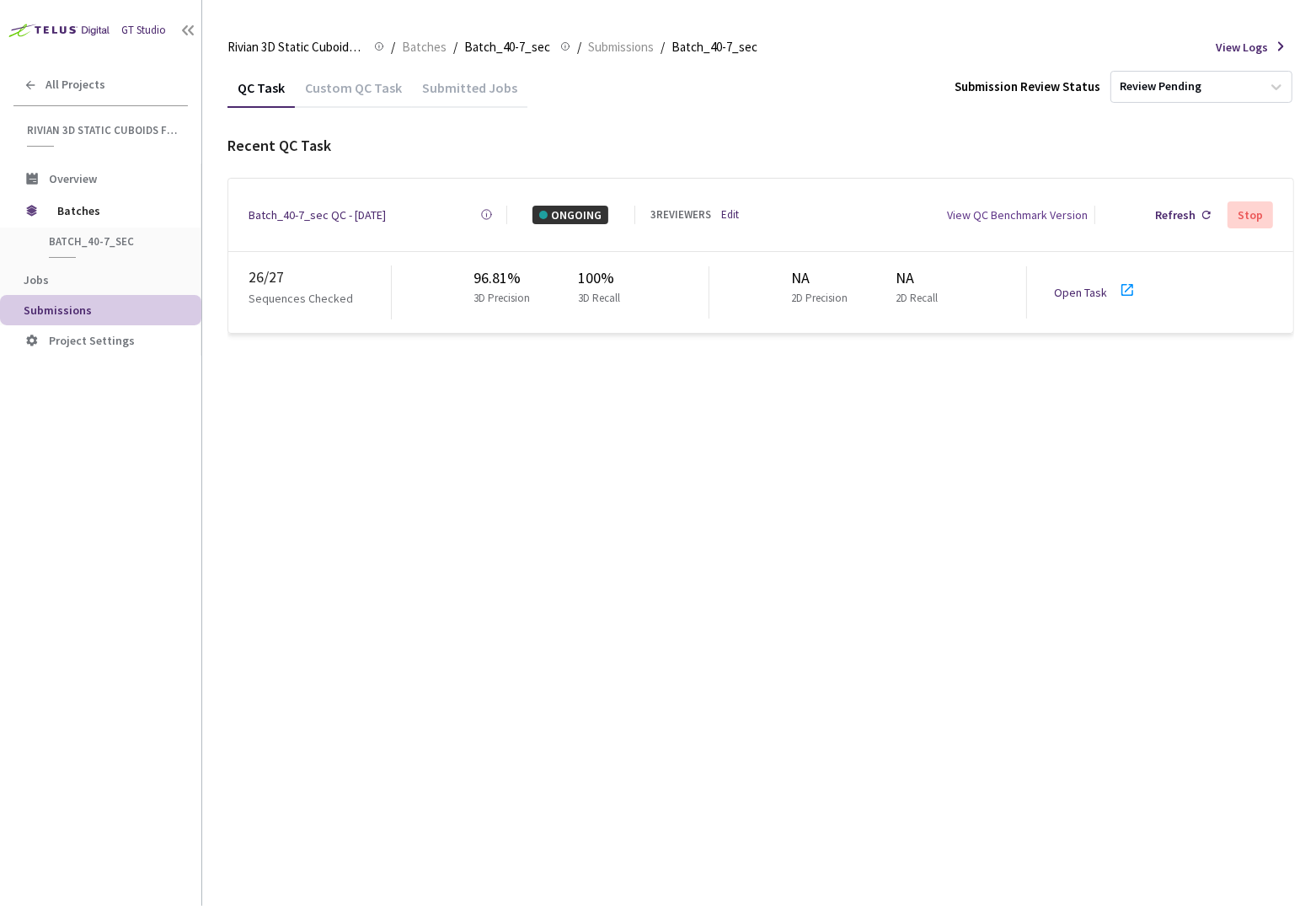
click at [477, 473] on div "QC Task Custom QC Task Submitted Jobs Submission Review Status Review Pending R…" at bounding box center [761, 486] width 1067 height 838
click at [1088, 285] on link "Open Task" at bounding box center [1081, 292] width 53 height 15
click at [112, 211] on span "Batches" at bounding box center [115, 210] width 116 height 34
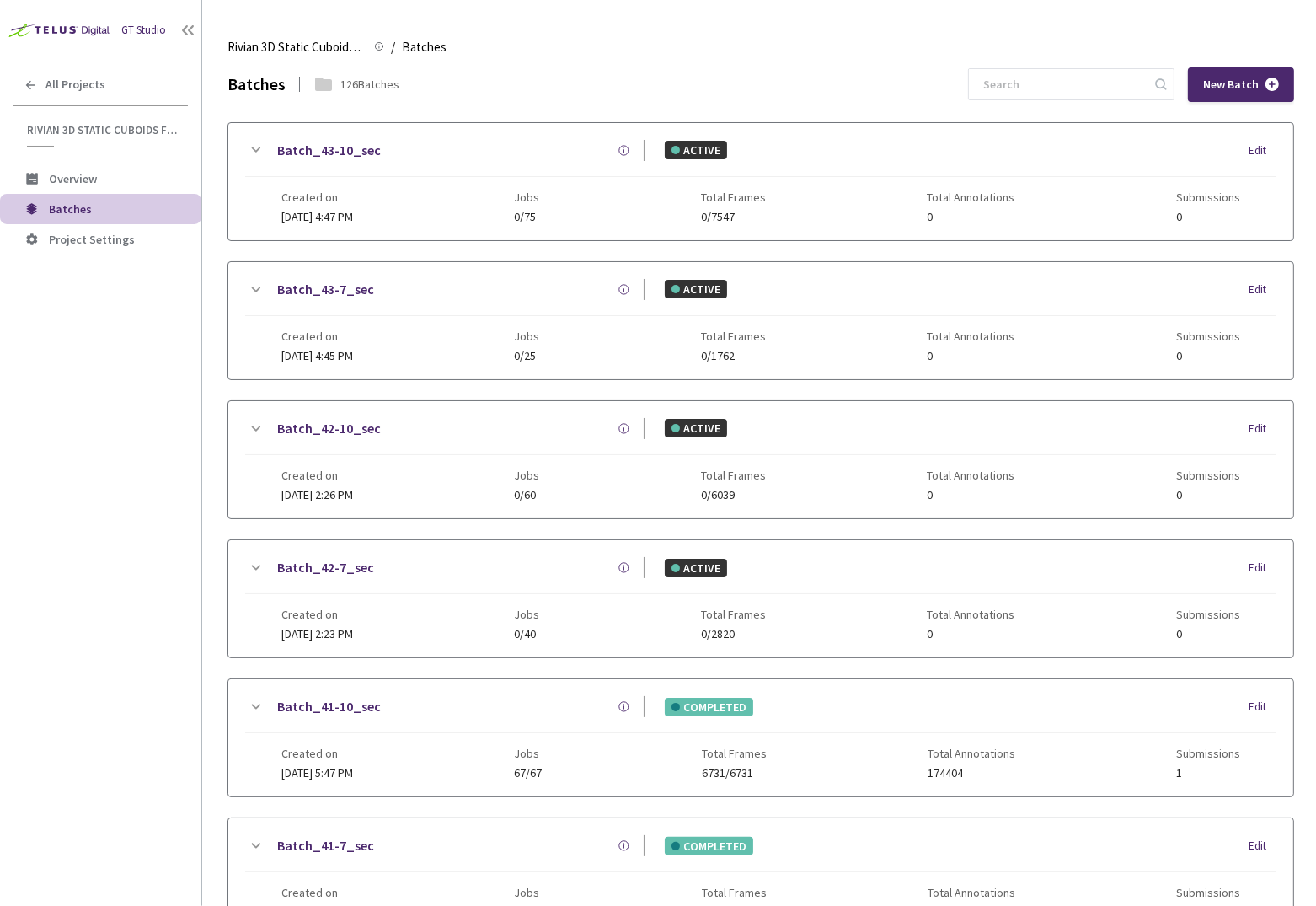
scroll to position [950, 0]
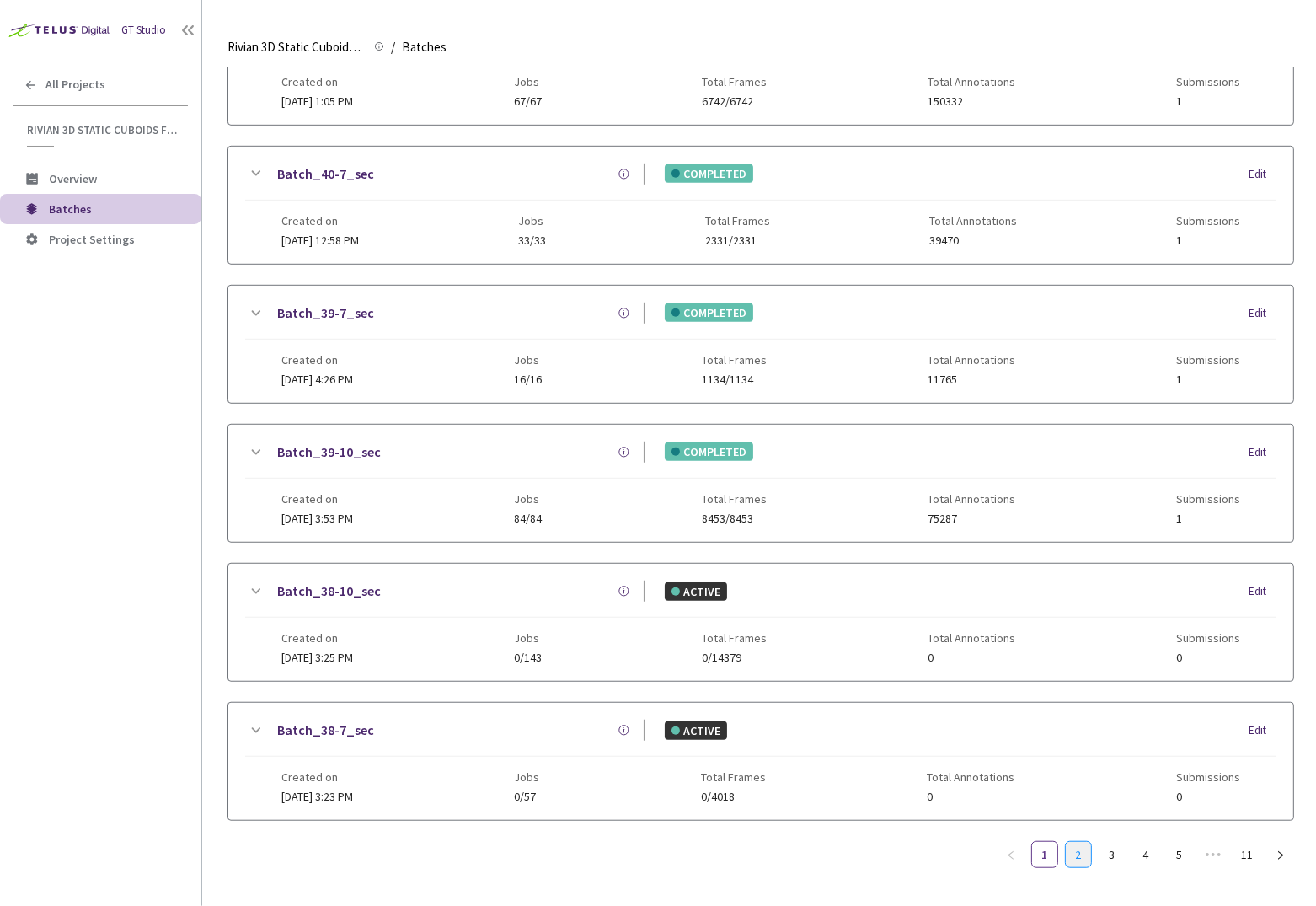
click at [1075, 841] on link "2" at bounding box center [1079, 854] width 25 height 25
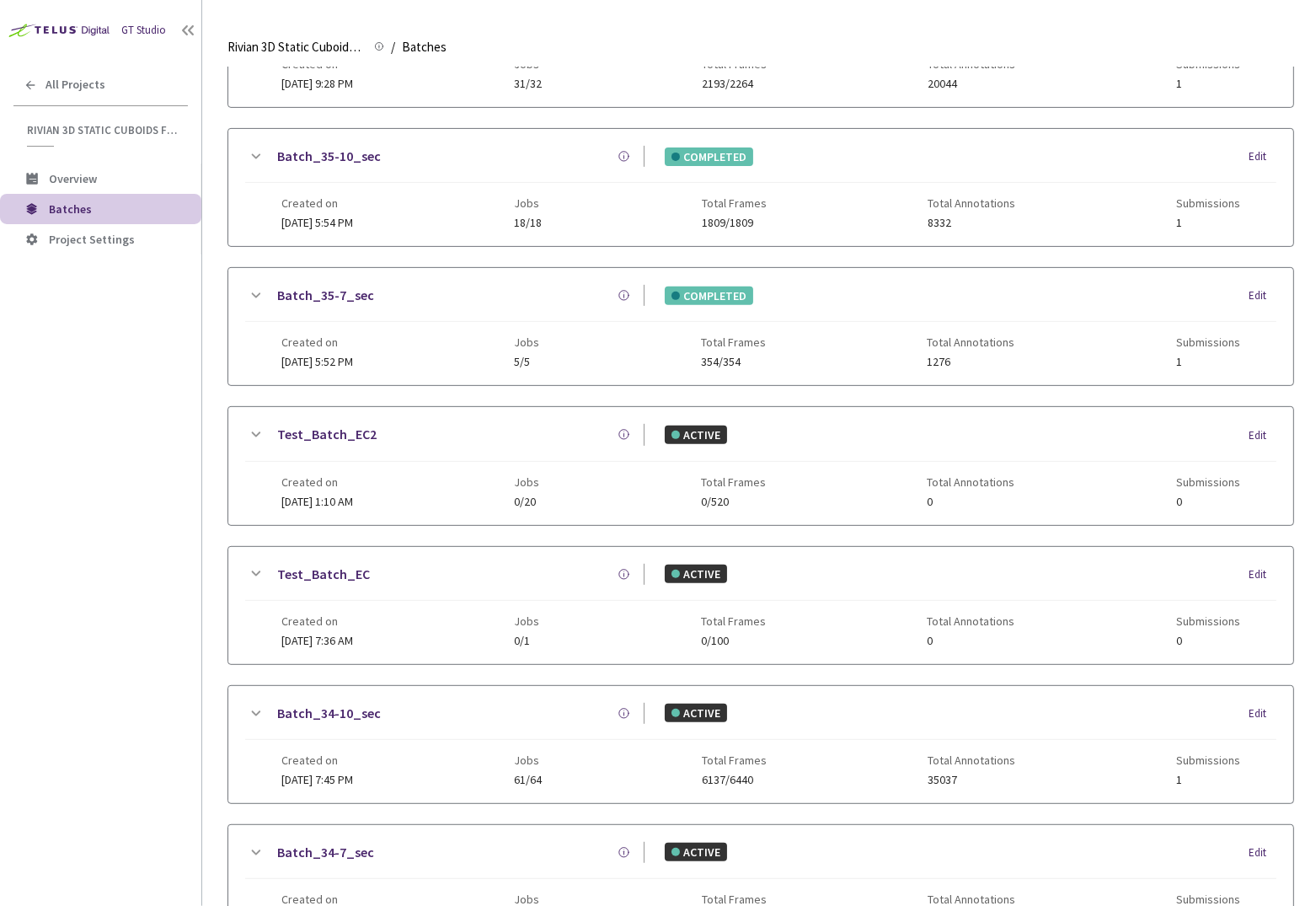
scroll to position [937, 0]
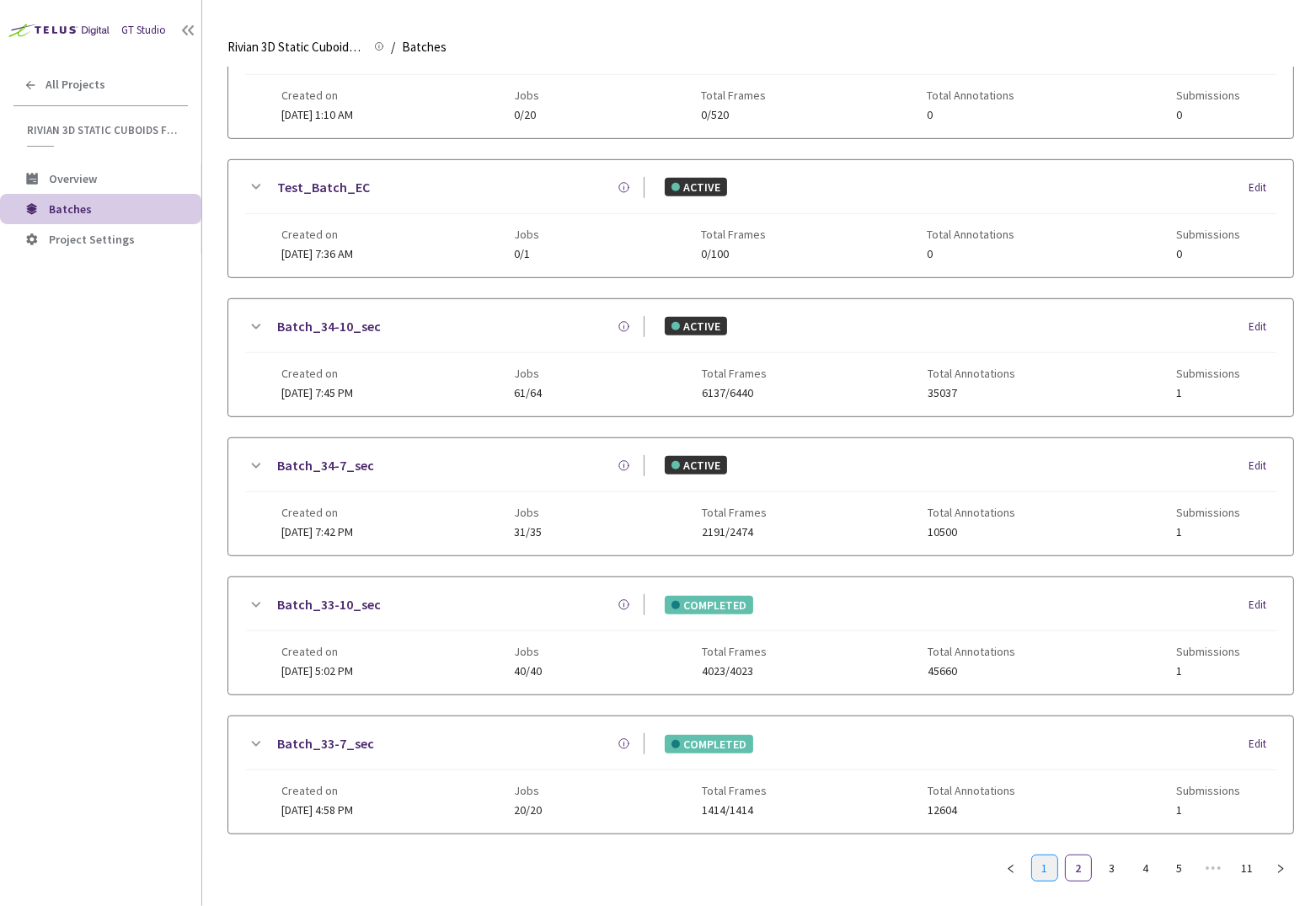
click at [1037, 863] on link "1" at bounding box center [1045, 867] width 25 height 25
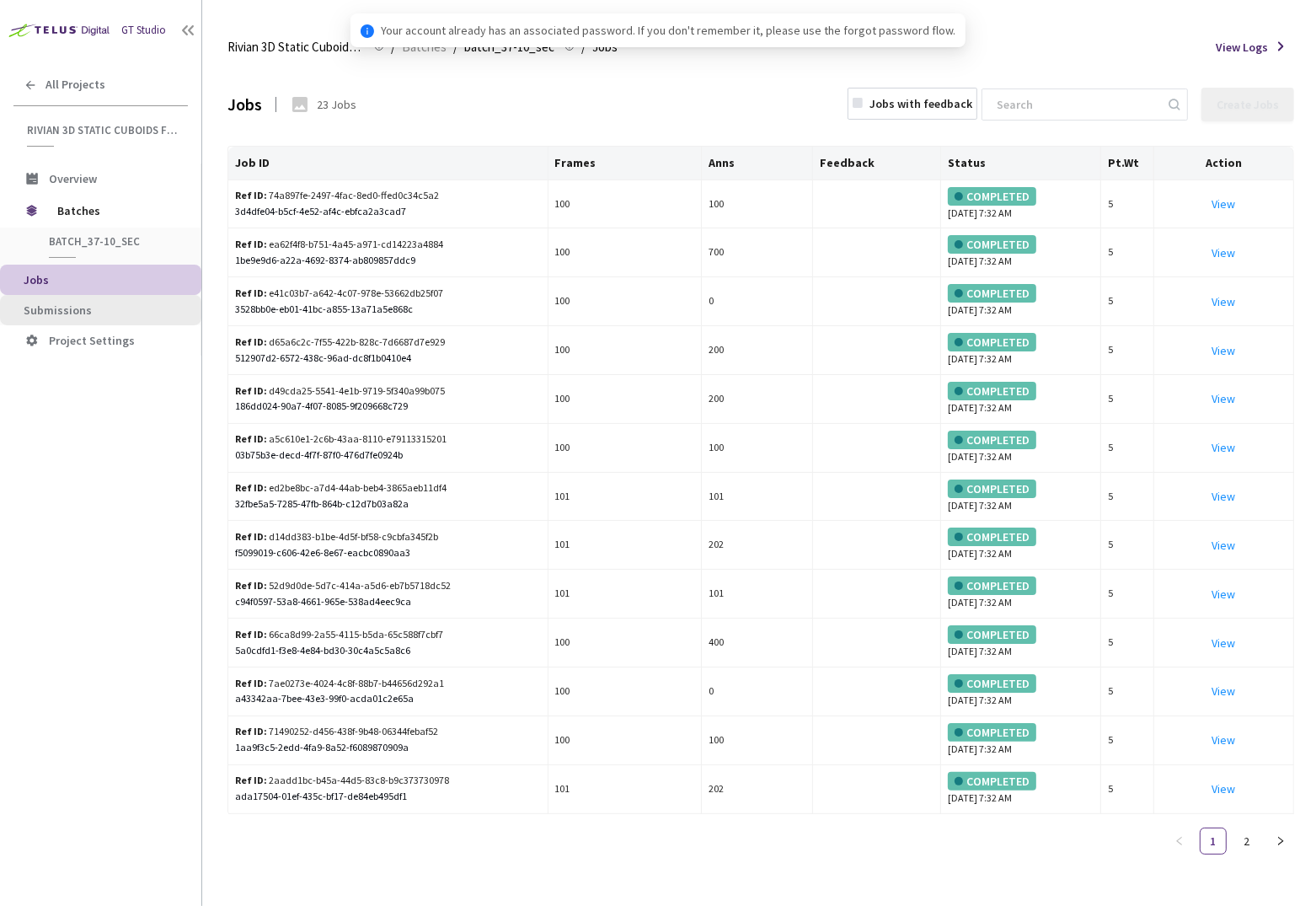
click at [102, 316] on span "Submissions" at bounding box center [105, 310] width 164 height 14
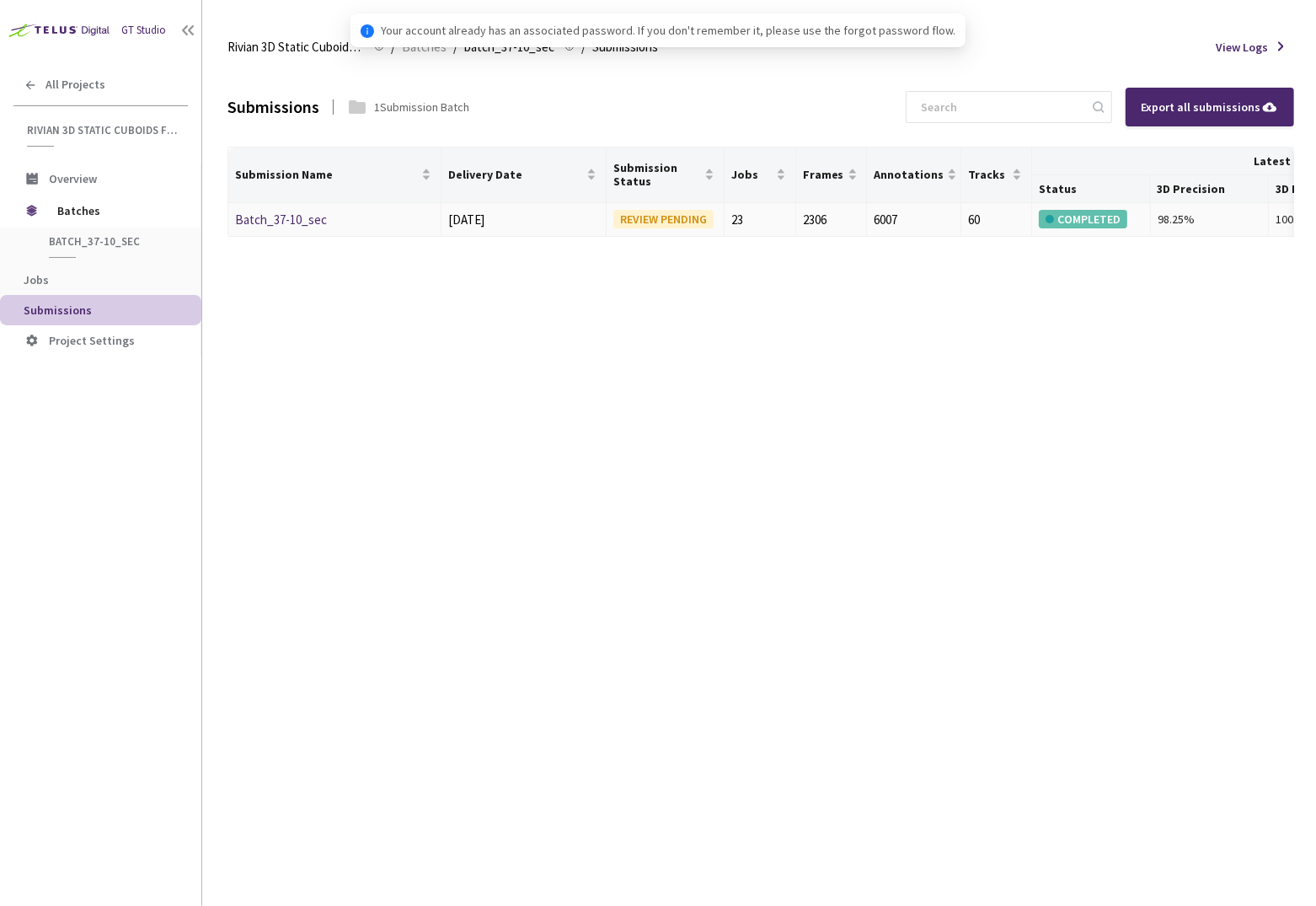
click at [296, 224] on link "Batch_37-10_sec" at bounding box center [281, 219] width 92 height 16
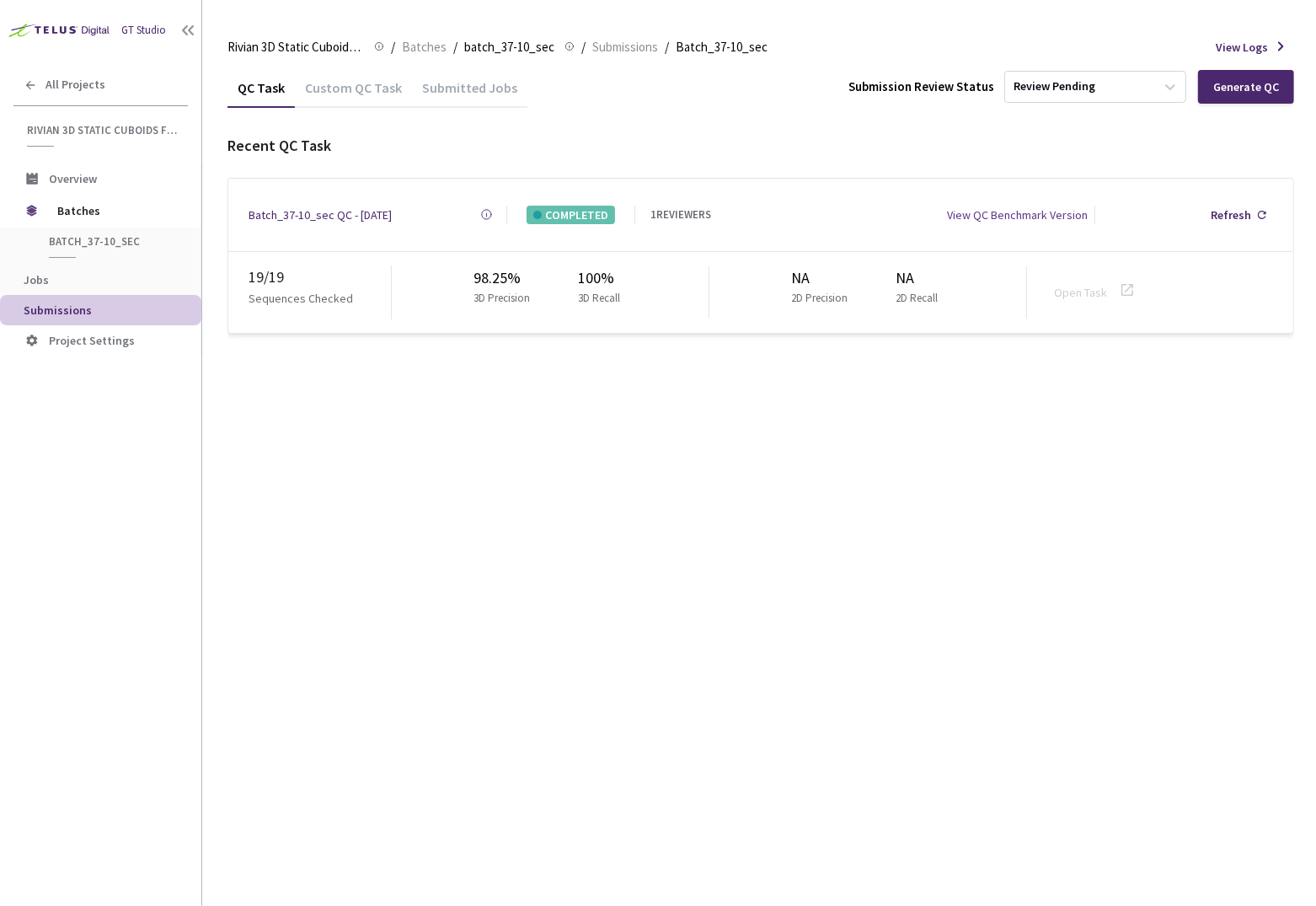
click at [300, 426] on div "QC Task Custom QC Task Submitted Jobs Submission Review Status Review Pending G…" at bounding box center [761, 486] width 1067 height 838
click at [635, 480] on div "QC Task Custom QC Task Submitted Jobs Submission Review Status Review Pending G…" at bounding box center [761, 486] width 1067 height 838
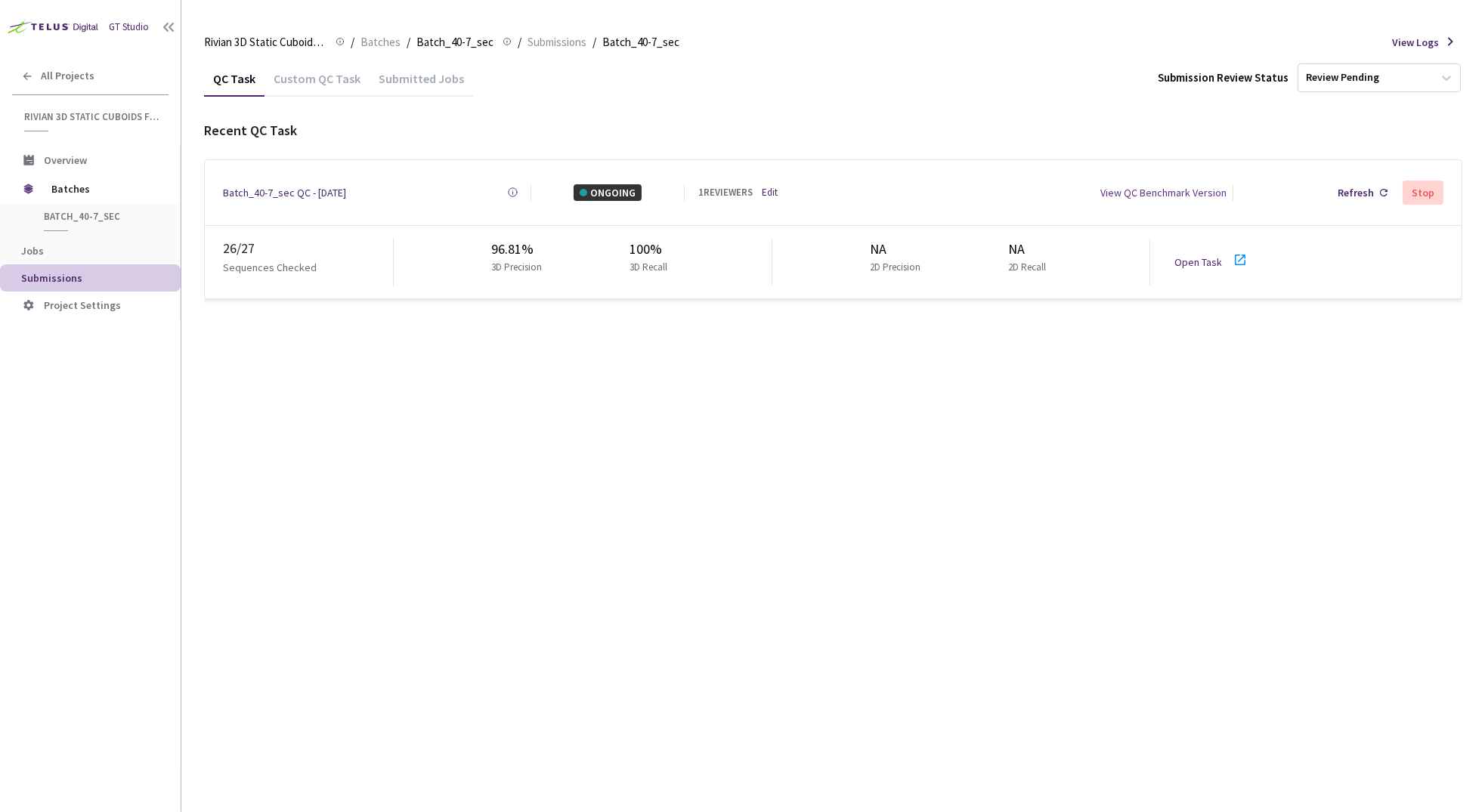
click at [55, 11] on div "GT Studio" at bounding box center [90, 21] width 181 height 42
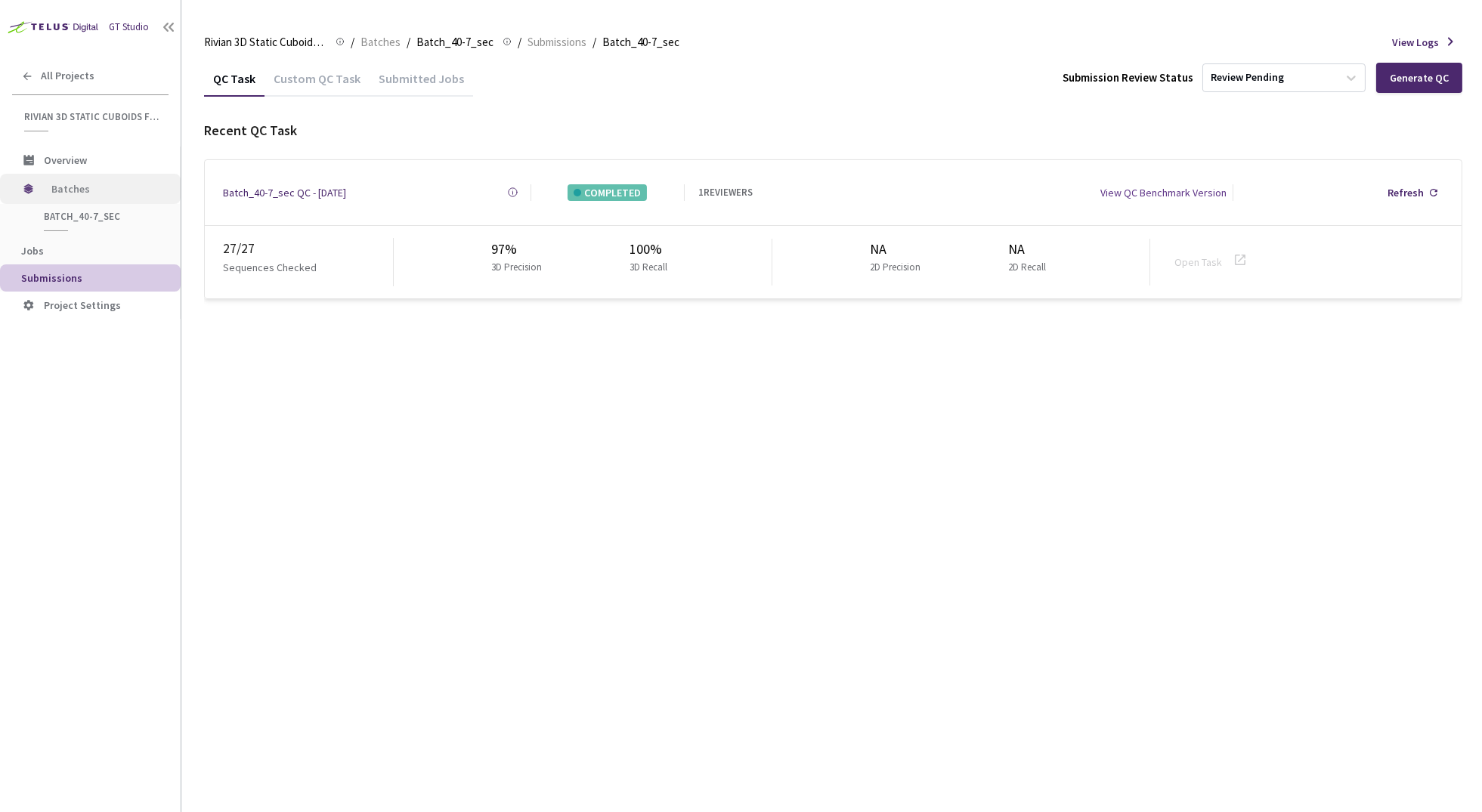
click at [62, 194] on span "Batches" at bounding box center [103, 189] width 104 height 30
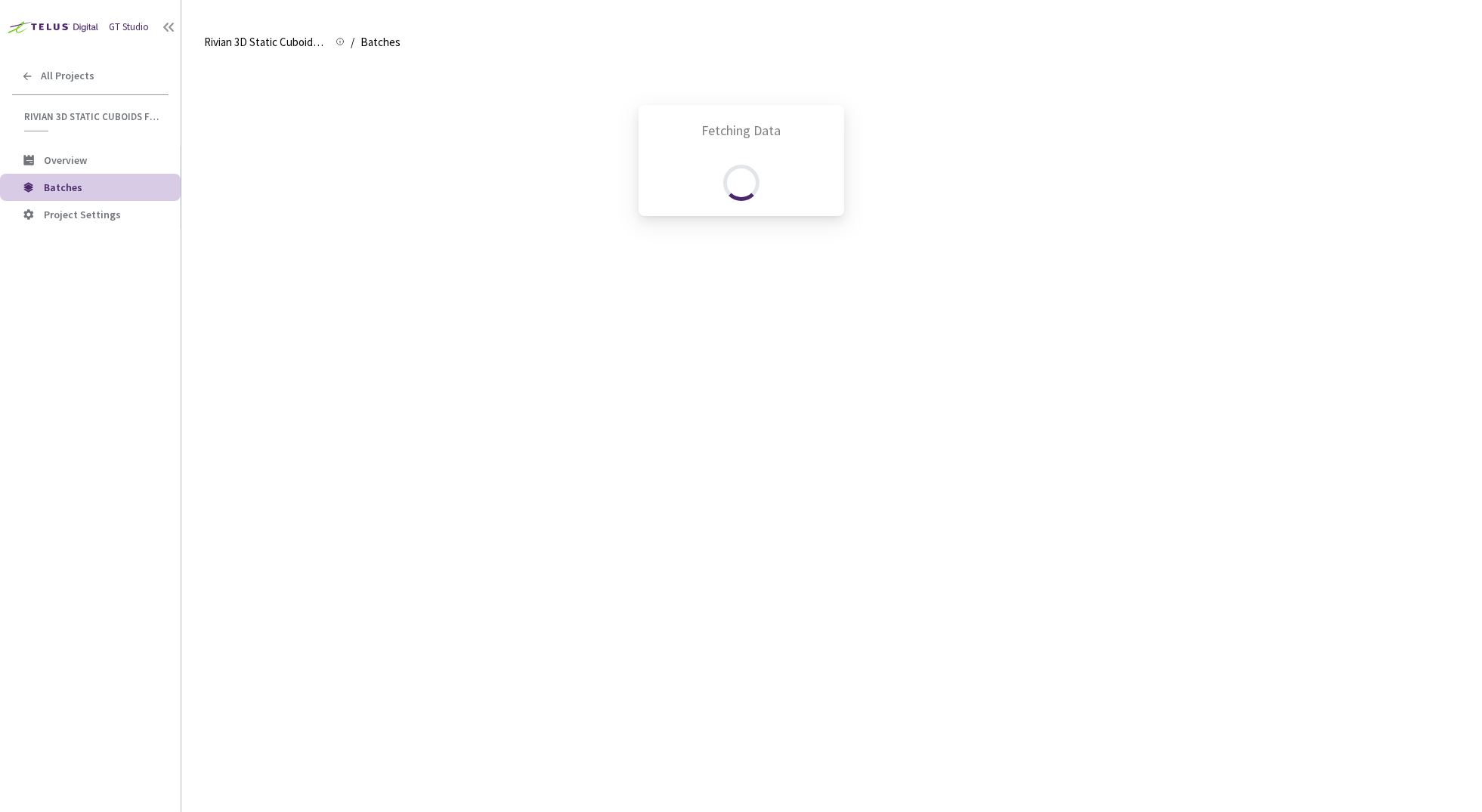
scroll to position [852, 0]
